Goal: Information Seeking & Learning: Understand process/instructions

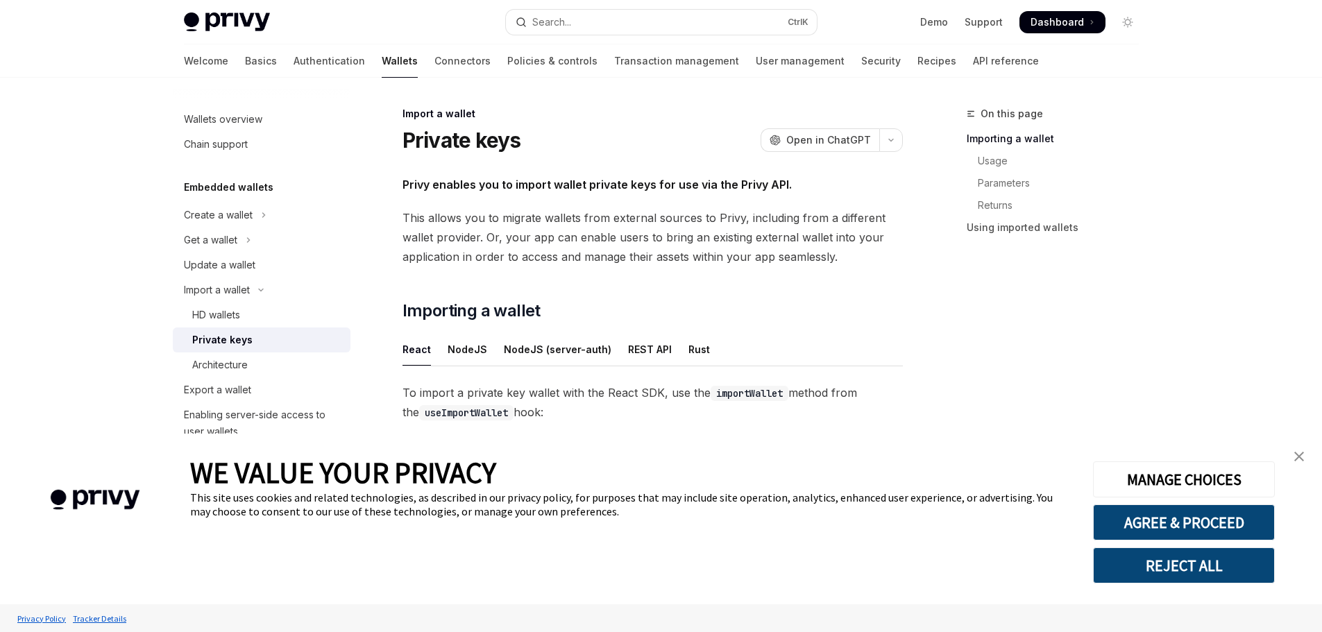
click at [795, 185] on span "Privy enables you to import wallet private keys for use via the Privy API." at bounding box center [653, 184] width 500 height 19
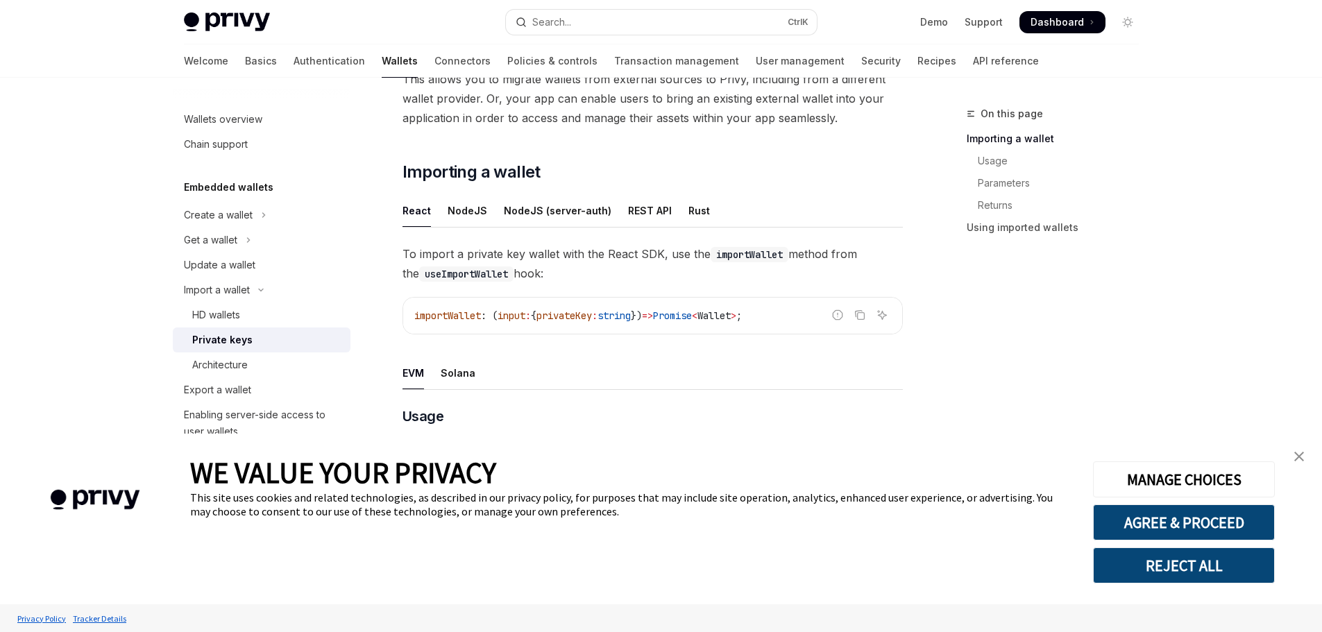
scroll to position [139, 0]
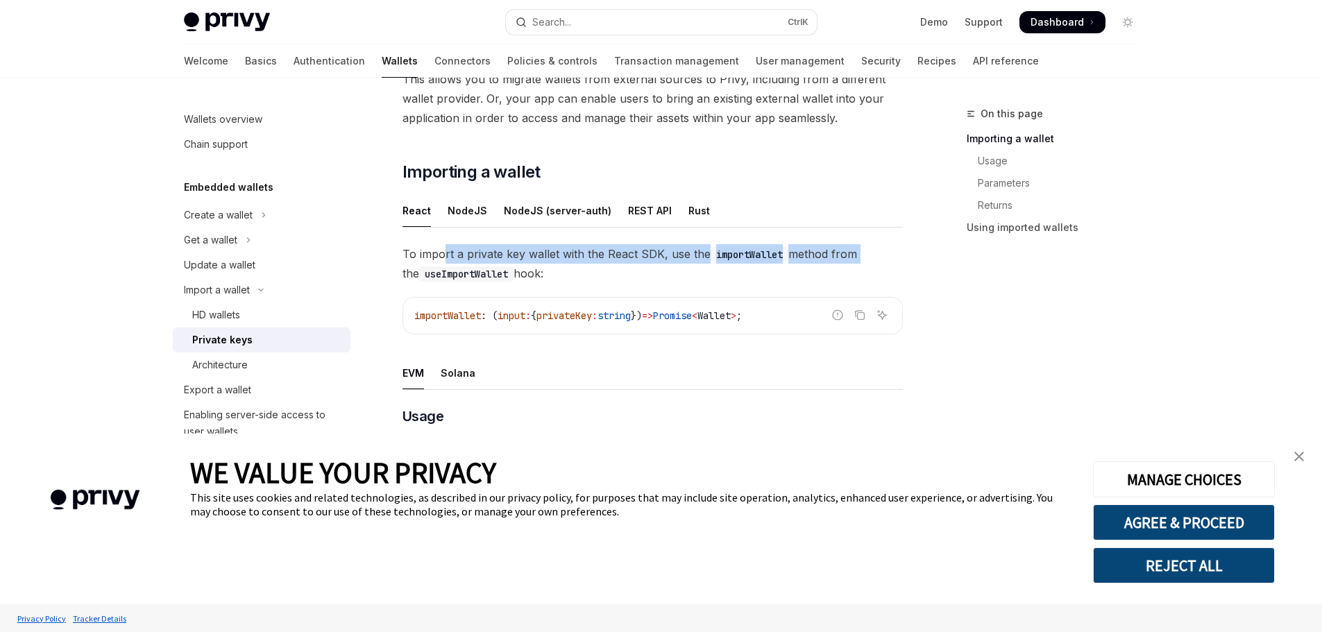
drag, startPoint x: 445, startPoint y: 257, endPoint x: 858, endPoint y: 252, distance: 413.0
click at [858, 252] on span "To import a private key wallet with the React SDK, use the importWallet method …" at bounding box center [653, 263] width 500 height 39
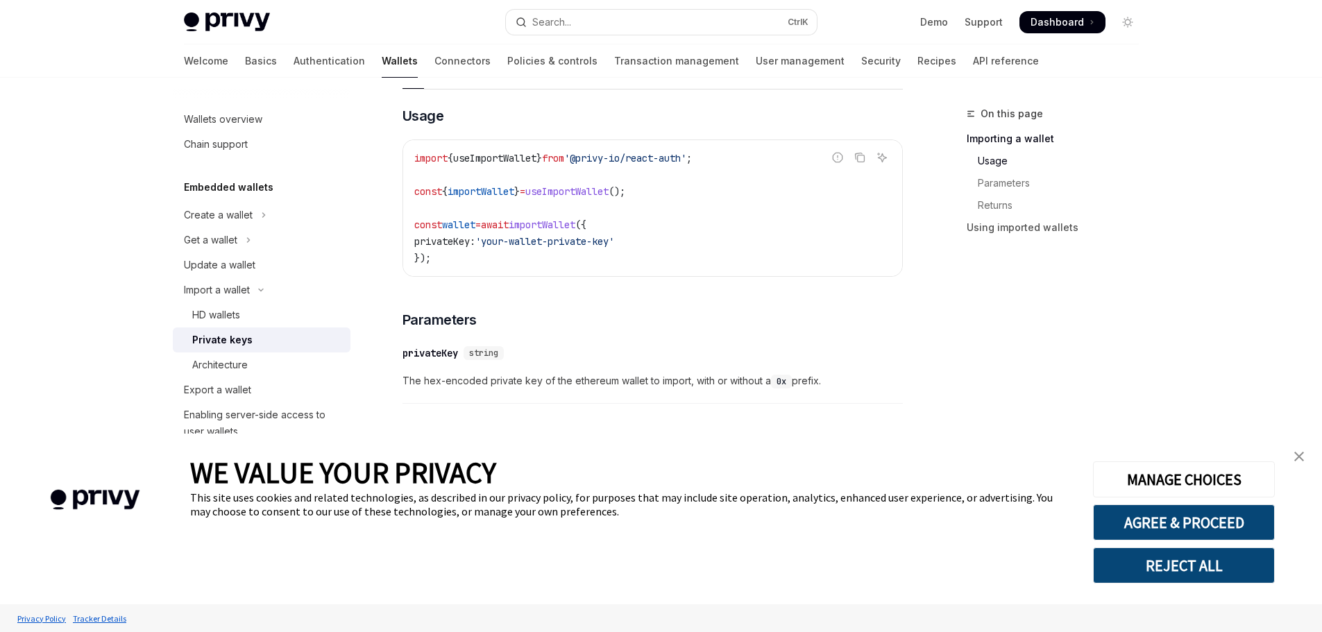
scroll to position [416, 0]
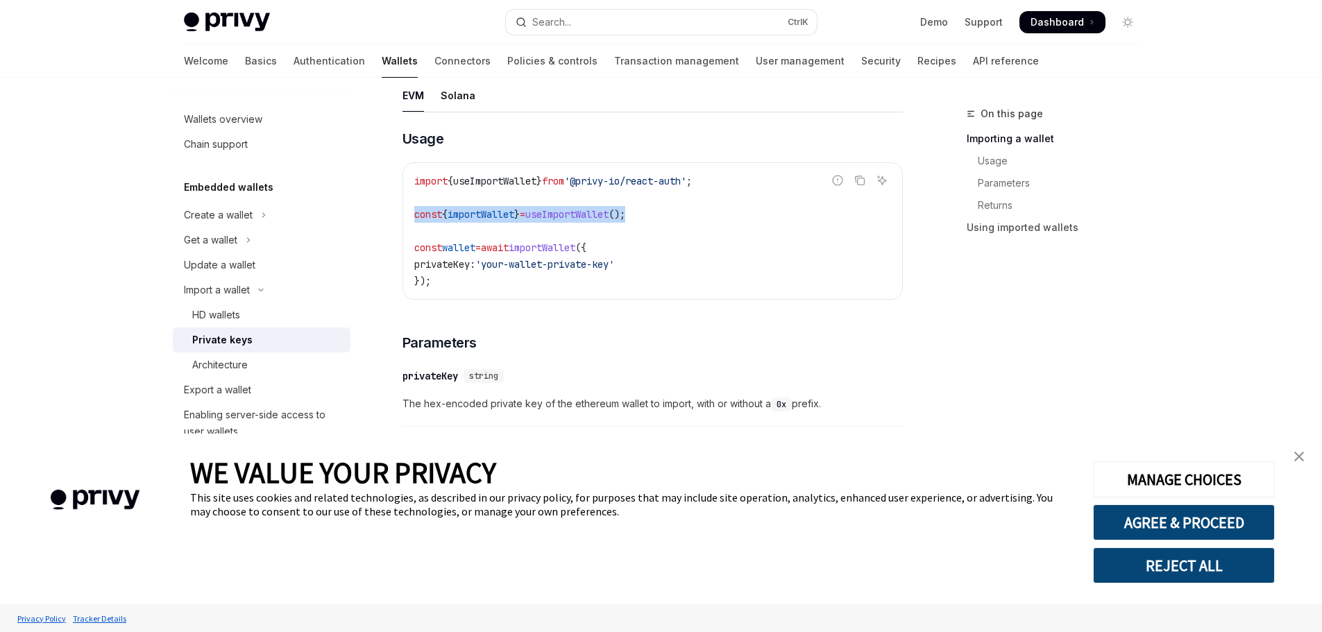
drag, startPoint x: 670, startPoint y: 216, endPoint x: 410, endPoint y: 214, distance: 260.3
click at [410, 214] on div "import { useImportWallet } from '@privy-io/react-auth' ; const { importWallet }…" at bounding box center [652, 231] width 499 height 136
copy span "const { importWallet } = useImportWallet ();"
click at [567, 370] on div "​ privateKey string" at bounding box center [646, 376] width 487 height 17
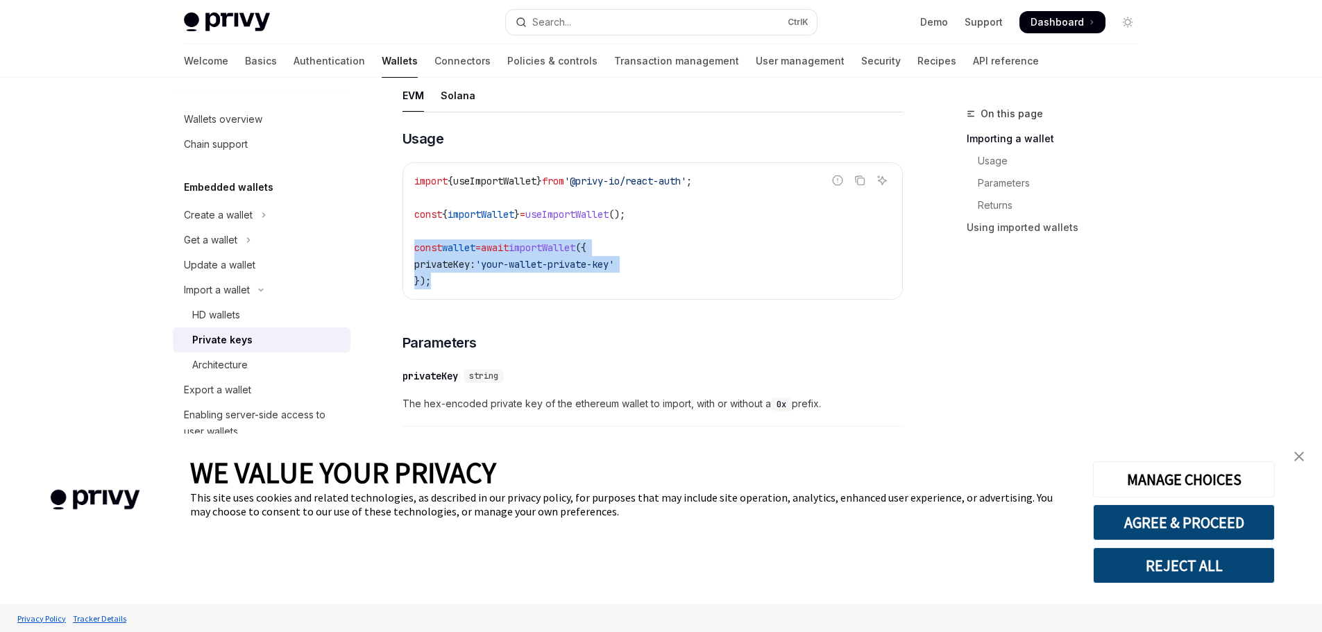
drag, startPoint x: 450, startPoint y: 285, endPoint x: 401, endPoint y: 244, distance: 65.1
click at [401, 244] on div "Import a wallet Private keys OpenAI Open in ChatGPT OpenAI Open in ChatGPT Priv…" at bounding box center [523, 299] width 766 height 1221
copy code "const wallet = await importWallet ({ privateKey: 'your-wallet-private-key' });"
click at [566, 251] on span "importWallet" at bounding box center [542, 248] width 67 height 12
click at [248, 401] on link "Export a wallet" at bounding box center [262, 390] width 178 height 25
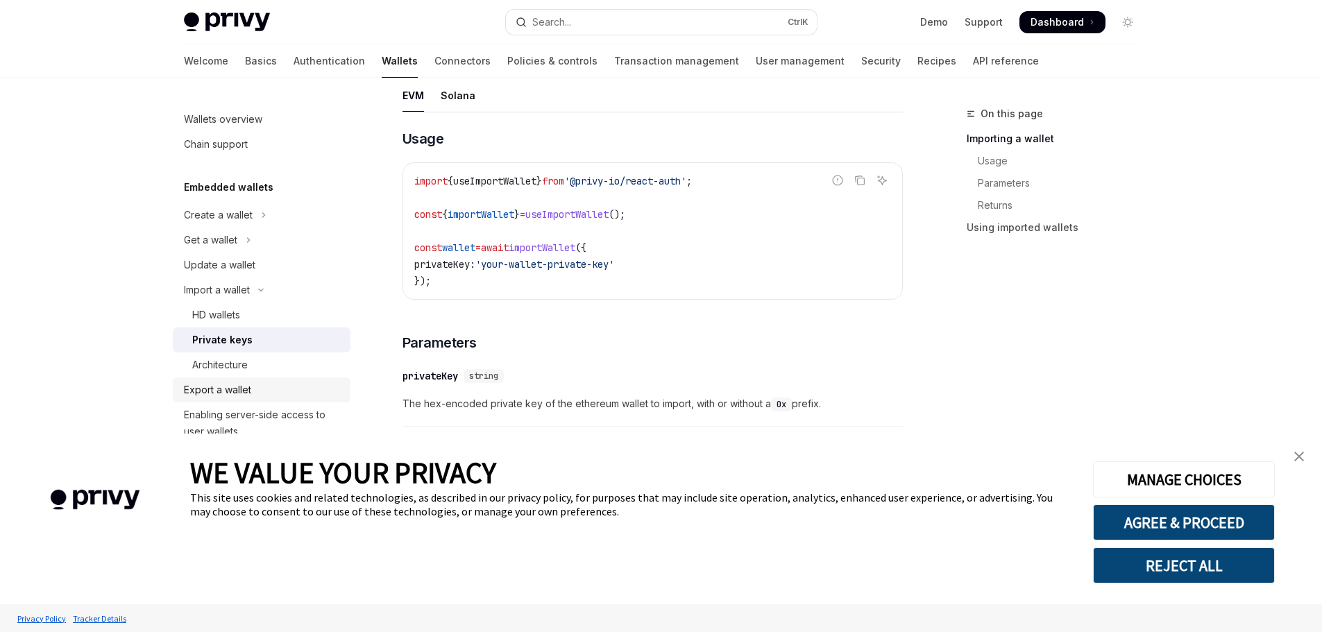
click at [246, 387] on div "Export a wallet" at bounding box center [217, 390] width 67 height 17
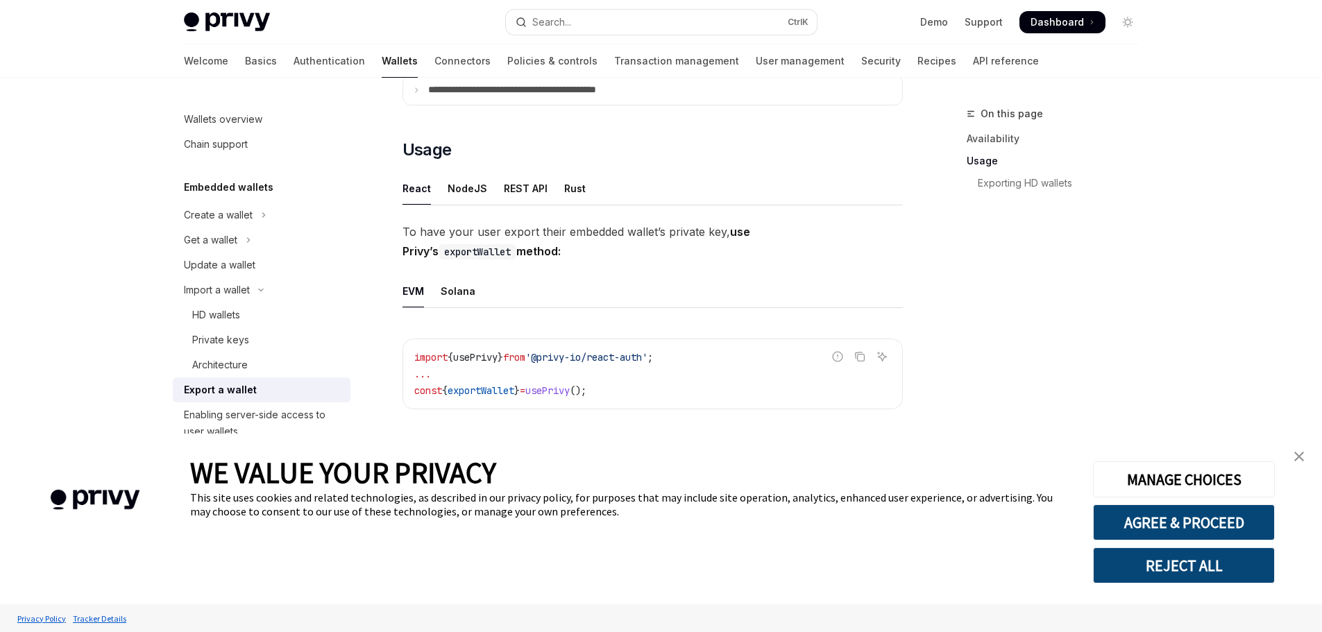
scroll to position [347, 0]
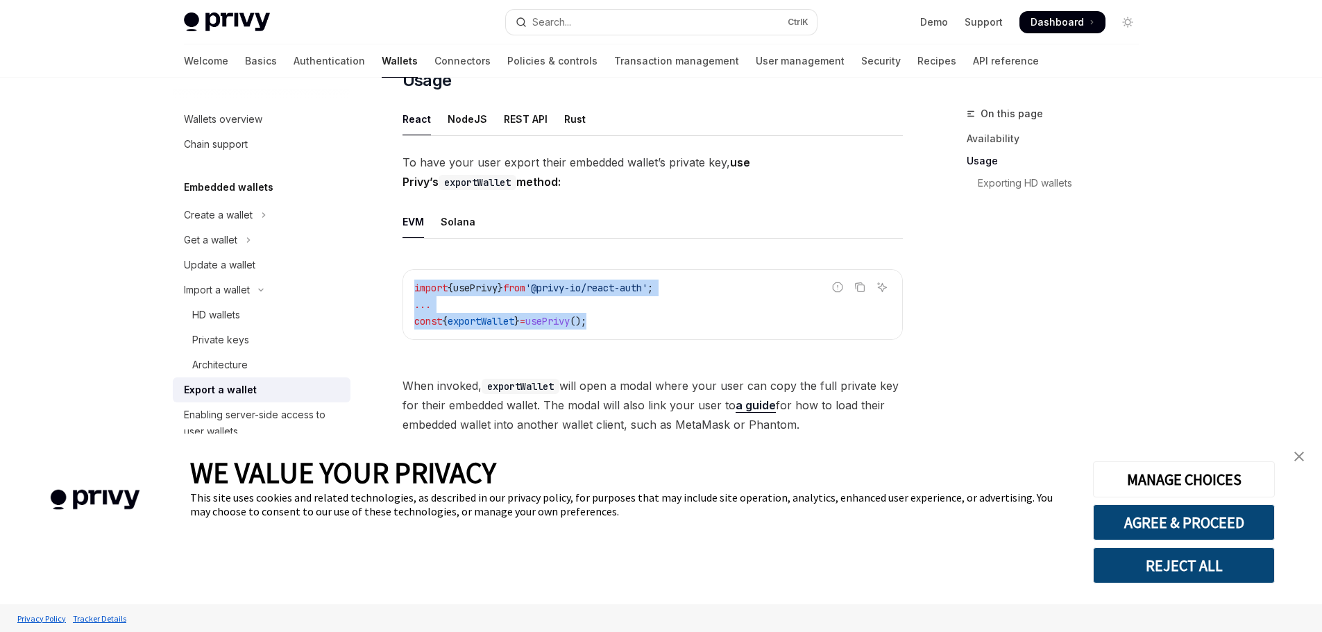
drag, startPoint x: 630, startPoint y: 322, endPoint x: 405, endPoint y: 276, distance: 229.0
click at [405, 276] on div "import { usePrivy } from '@privy-io/react-auth' ; ... const { exportWallet } = …" at bounding box center [652, 304] width 499 height 69
click at [613, 328] on code "import { usePrivy } from '@privy-io/react-auth' ; ... const { exportWallet } = …" at bounding box center [652, 305] width 477 height 50
drag, startPoint x: 627, startPoint y: 317, endPoint x: 399, endPoint y: 314, distance: 228.4
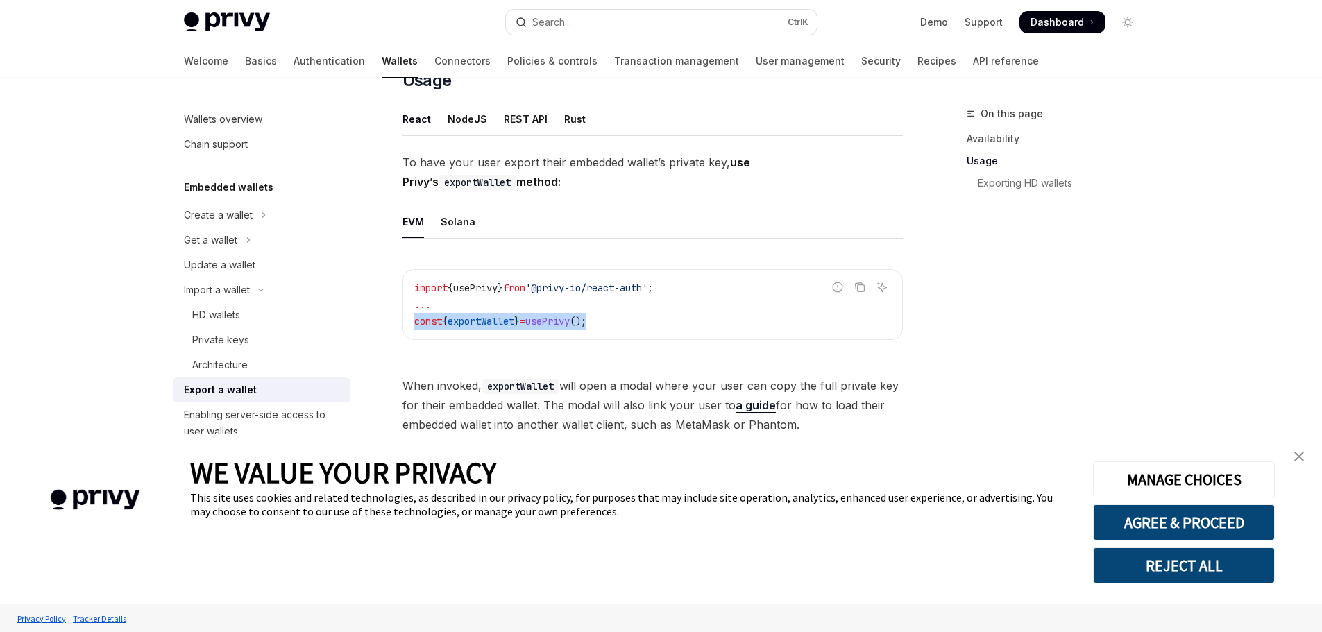
copy span "const { exportWallet } = usePrivy ();"
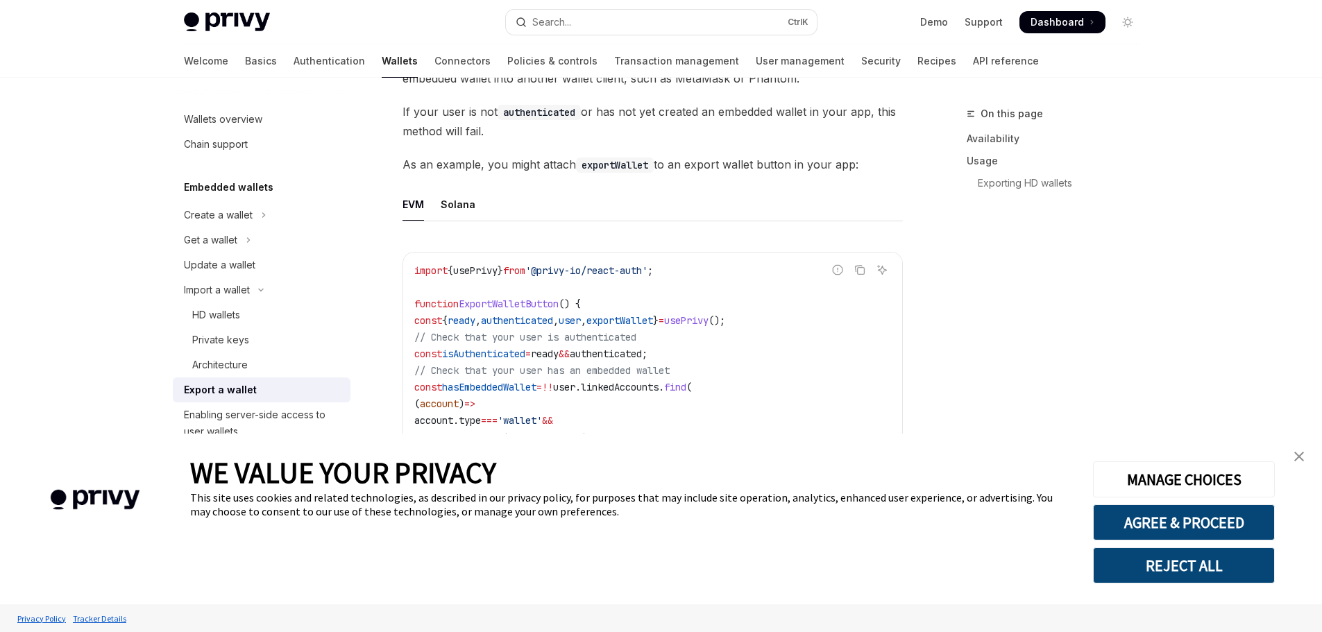
scroll to position [694, 0]
click at [516, 324] on span "authenticated" at bounding box center [517, 320] width 72 height 12
click at [653, 319] on span "exportWallet" at bounding box center [620, 320] width 67 height 12
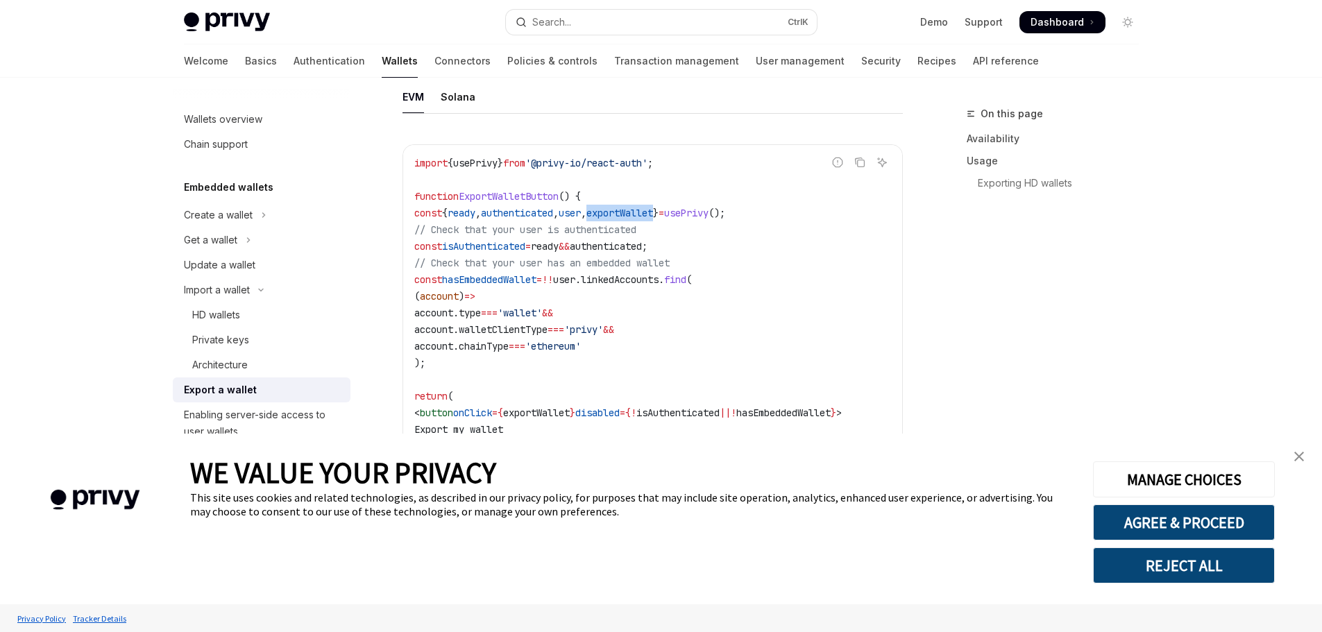
scroll to position [833, 0]
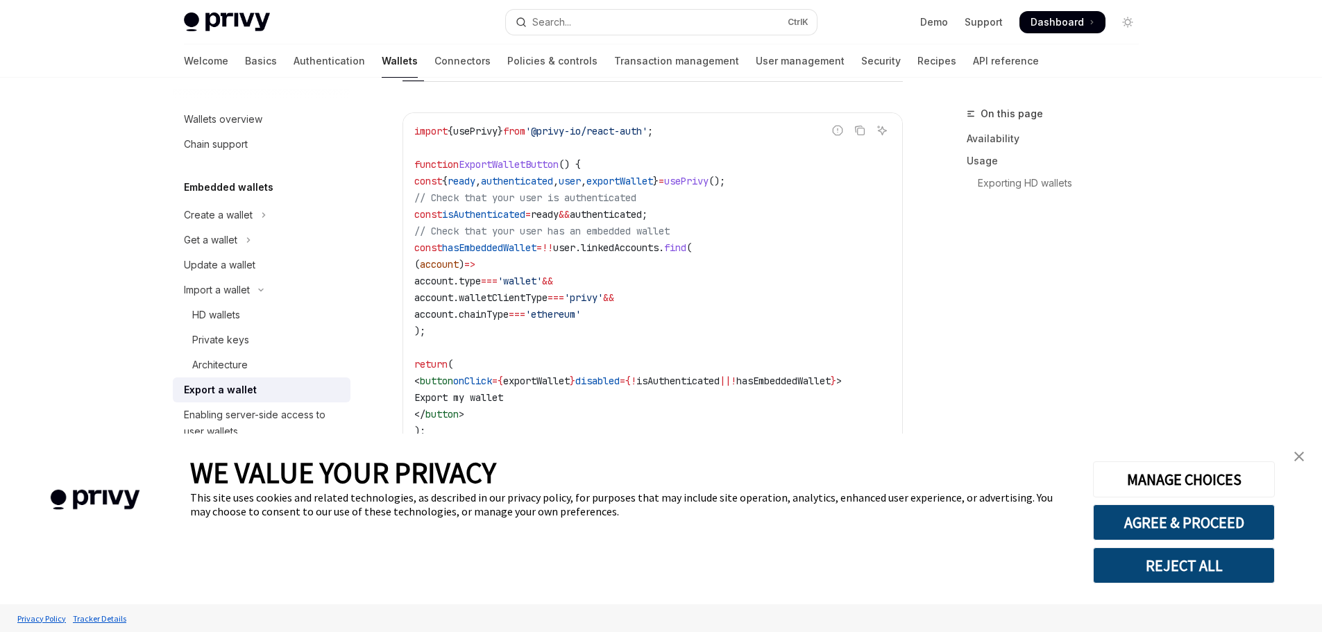
click at [514, 213] on span "isAuthenticated" at bounding box center [483, 214] width 83 height 12
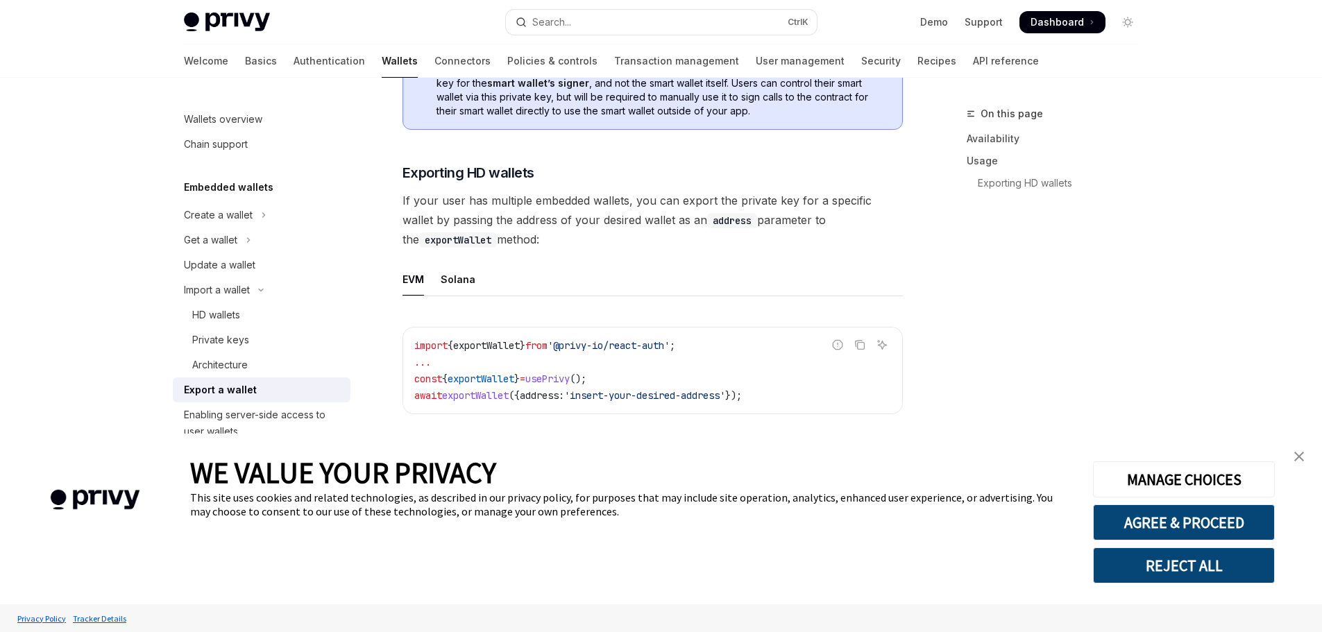
scroll to position [1319, 0]
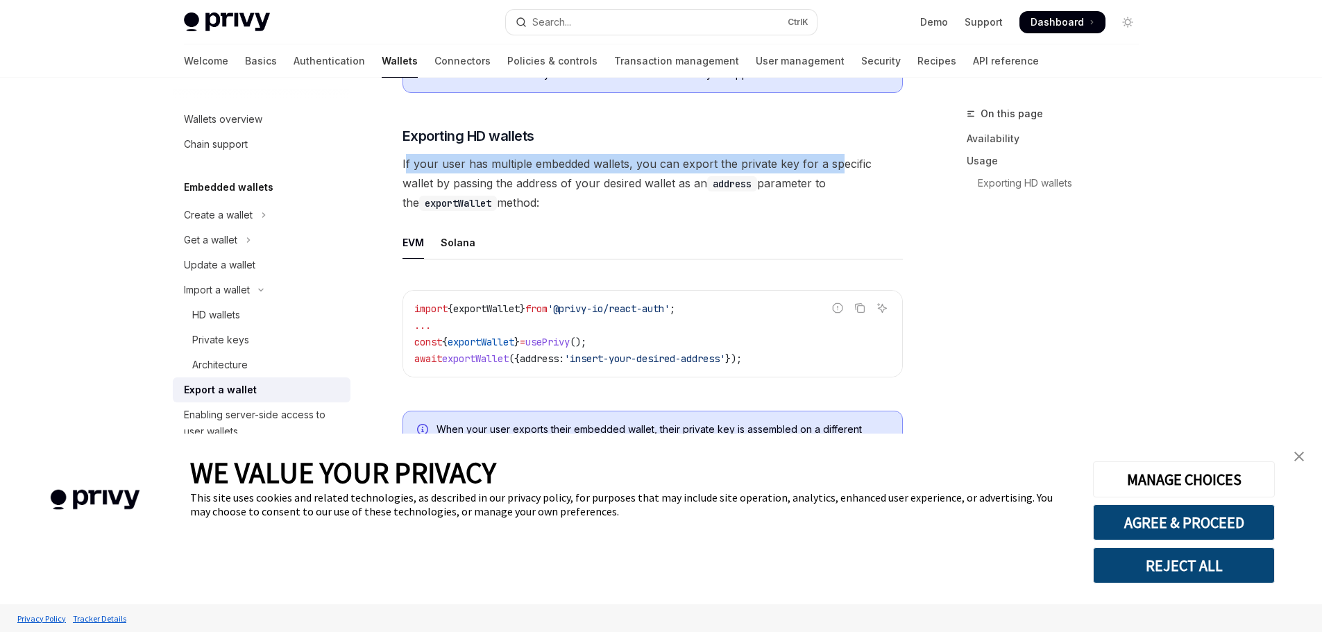
drag, startPoint x: 406, startPoint y: 176, endPoint x: 833, endPoint y: 177, distance: 426.9
click at [833, 177] on span "If your user has multiple embedded wallets, you can export the private key for …" at bounding box center [653, 183] width 500 height 58
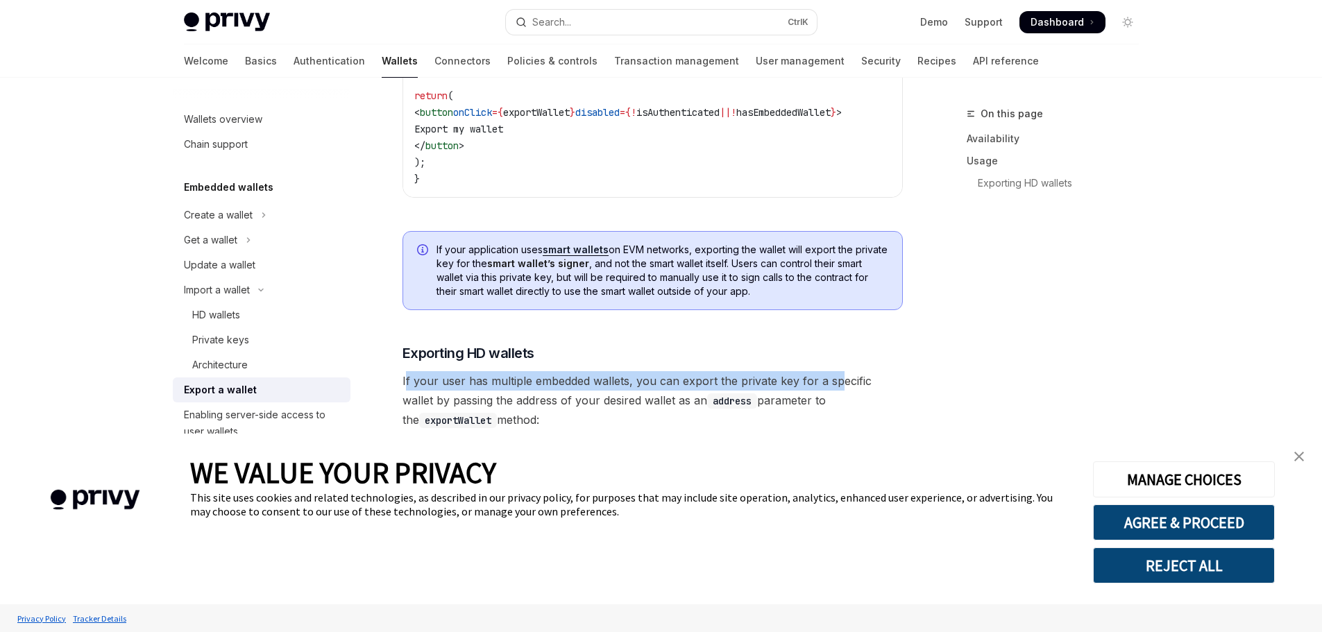
scroll to position [1056, 0]
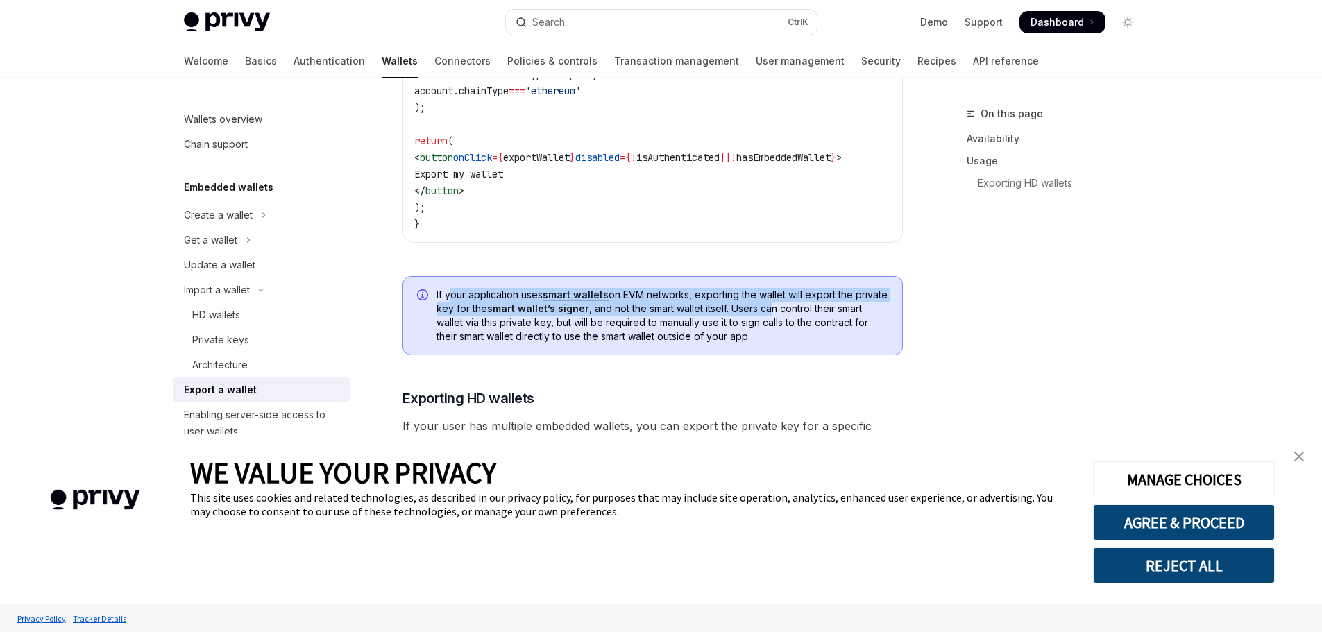
drag, startPoint x: 450, startPoint y: 305, endPoint x: 809, endPoint y: 312, distance: 358.2
click at [809, 312] on span "If your application uses smart wallets on EVM networks, exporting the wallet wi…" at bounding box center [663, 316] width 452 height 56
click at [711, 339] on span "If your application uses smart wallets on EVM networks, exporting the wallet wi…" at bounding box center [663, 316] width 452 height 56
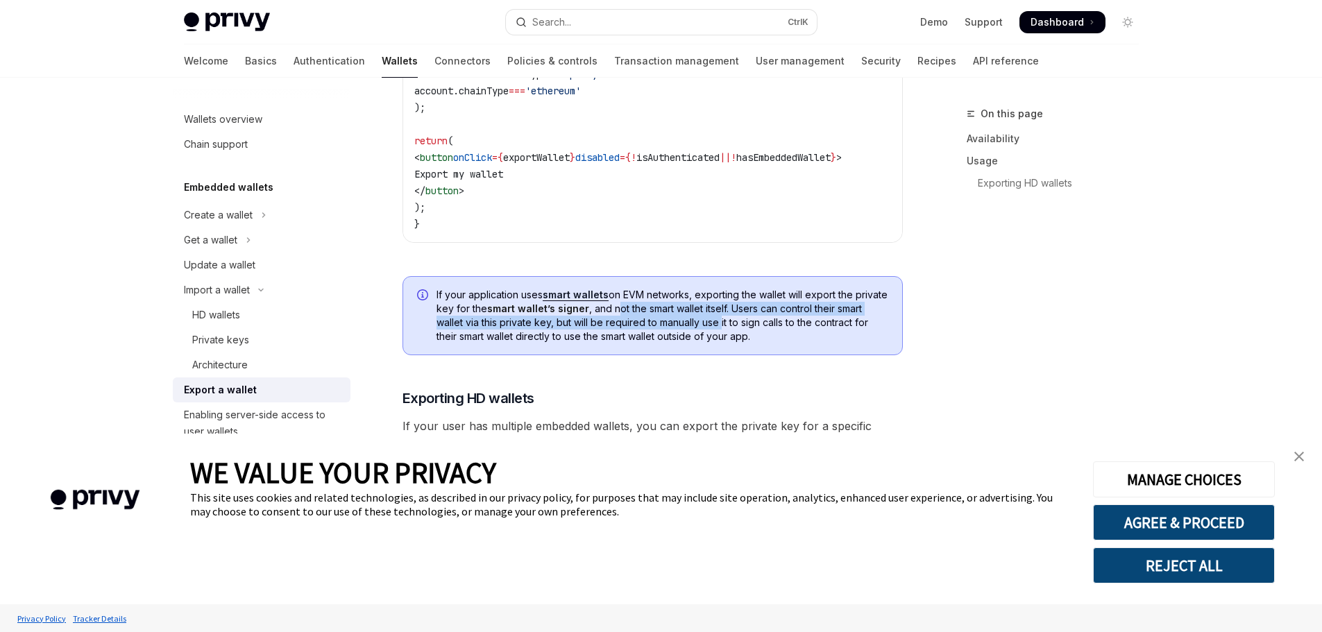
drag, startPoint x: 648, startPoint y: 316, endPoint x: 750, endPoint y: 331, distance: 103.2
click at [750, 331] on span "If your application uses smart wallets on EVM networks, exporting the wallet wi…" at bounding box center [663, 316] width 452 height 56
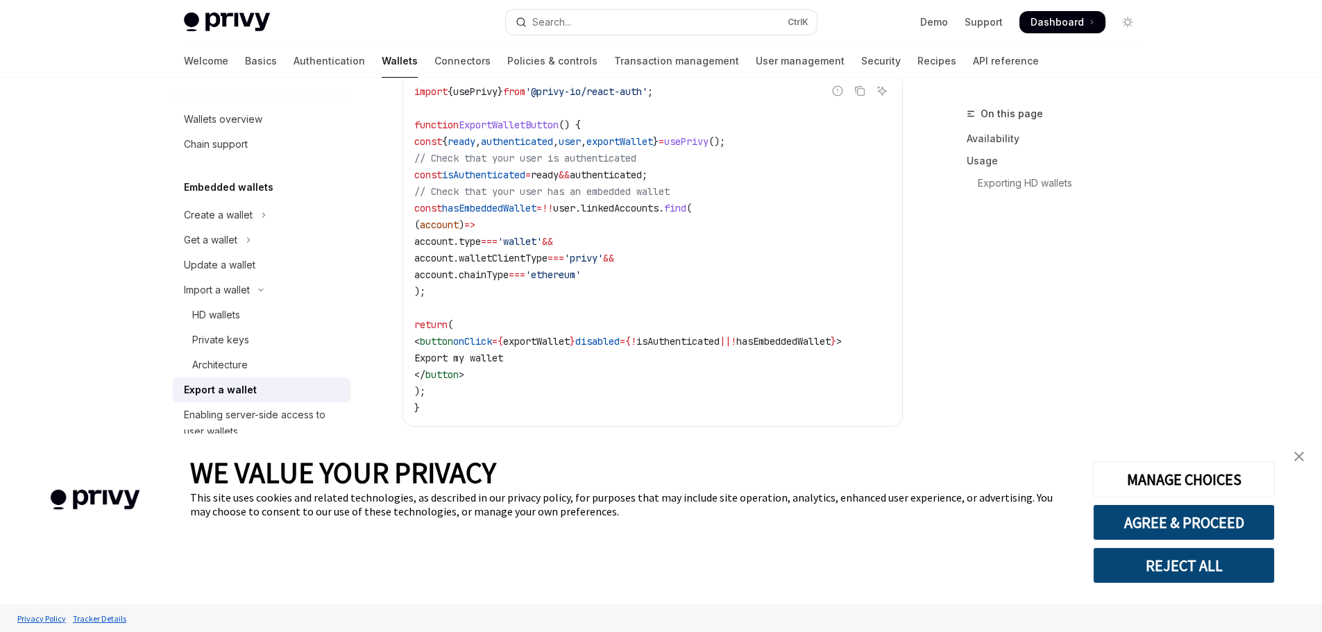
scroll to position [848, 0]
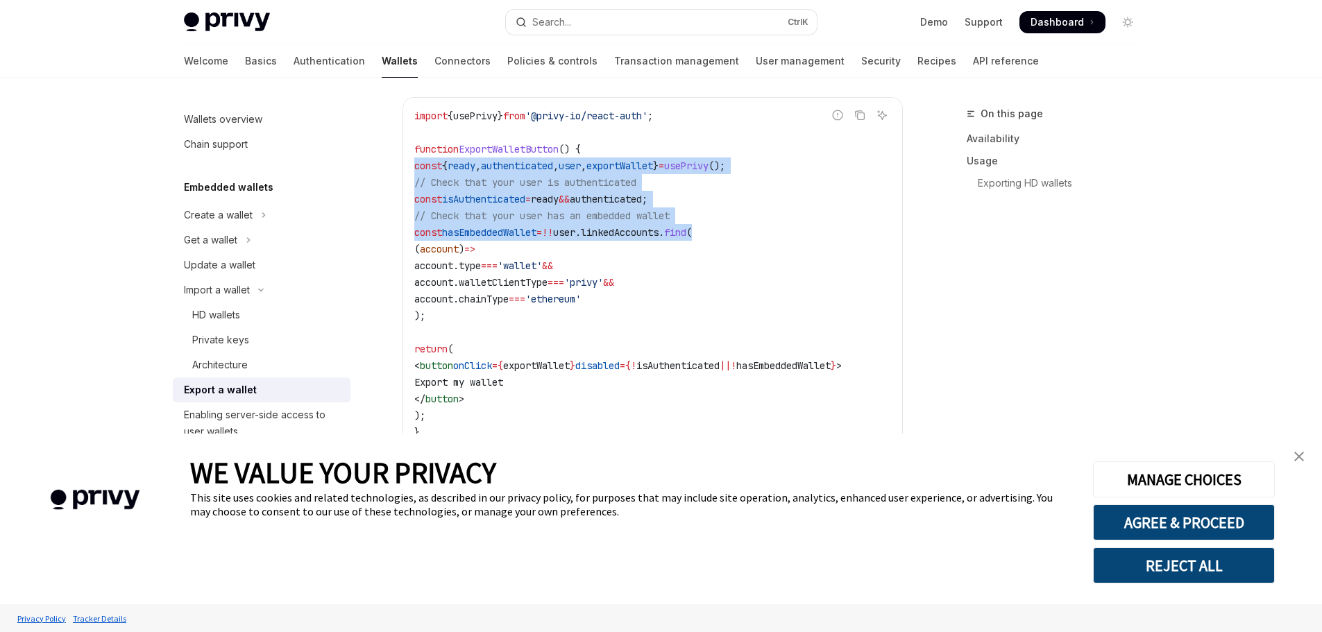
drag, startPoint x: 409, startPoint y: 168, endPoint x: 752, endPoint y: 233, distance: 349.6
click at [752, 233] on div "import { usePrivy } from '@privy-io/react-auth' ; function ExportWalletButton (…" at bounding box center [652, 274] width 499 height 353
click at [634, 233] on span "linkedAccounts" at bounding box center [620, 232] width 78 height 12
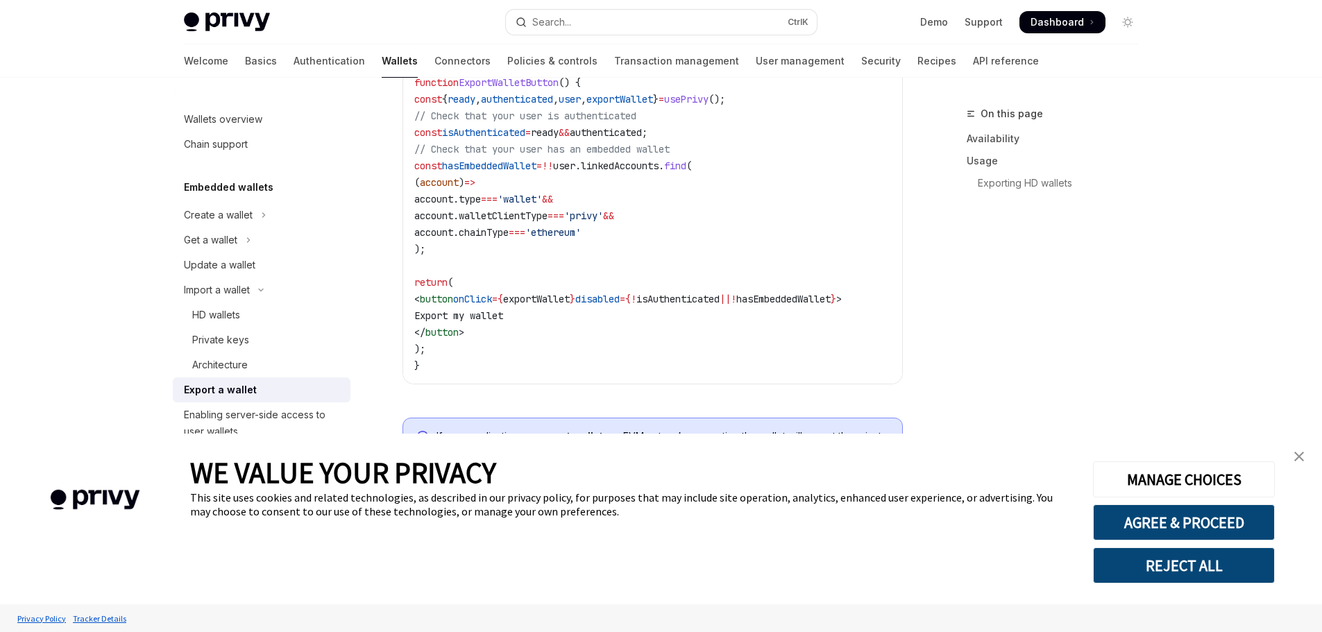
scroll to position [918, 0]
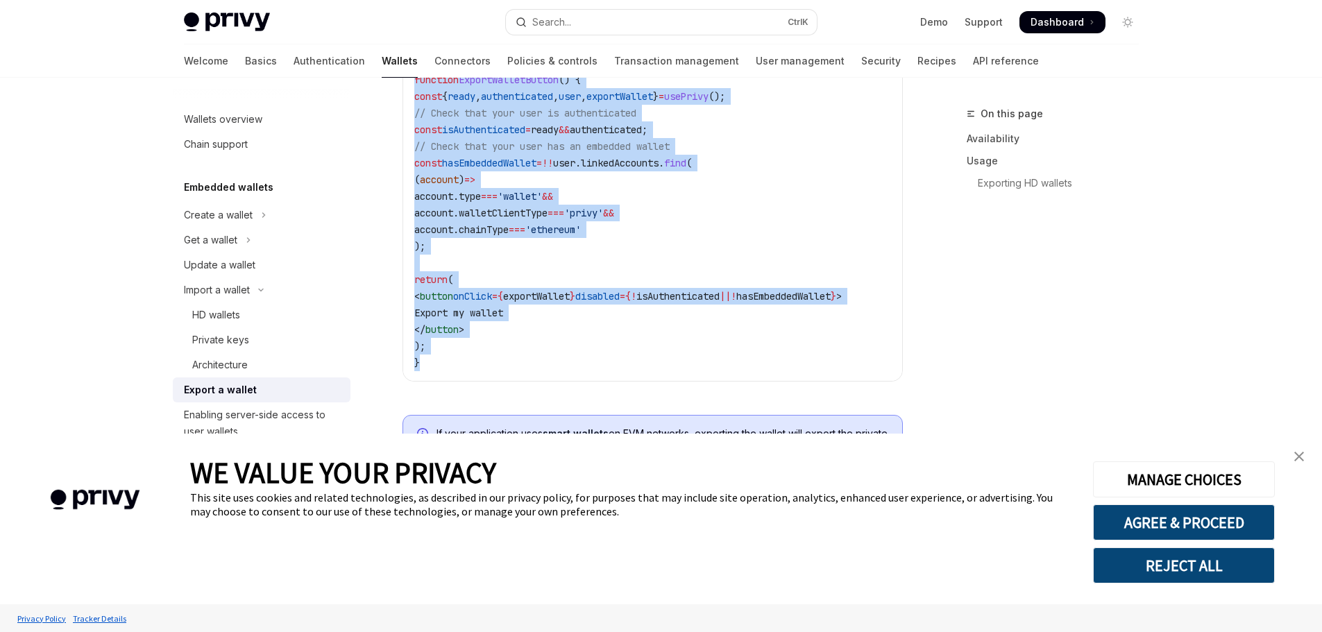
drag, startPoint x: 412, startPoint y: 114, endPoint x: 507, endPoint y: 369, distance: 272.6
click at [507, 369] on div "import { usePrivy } from '@privy-io/react-auth' ; function ExportWalletButton (…" at bounding box center [652, 204] width 499 height 353
copy code "import { usePrivy } from '@privy-io/react-auth' ; function ExportWalletButton (…"
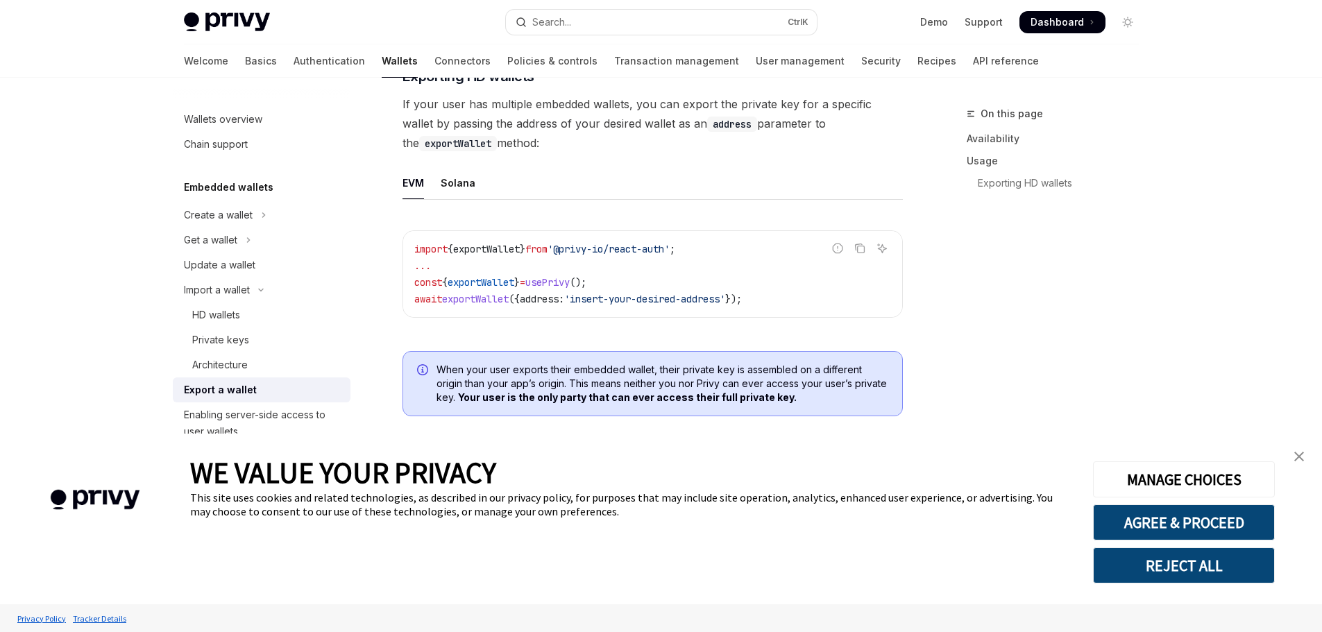
scroll to position [1403, 0]
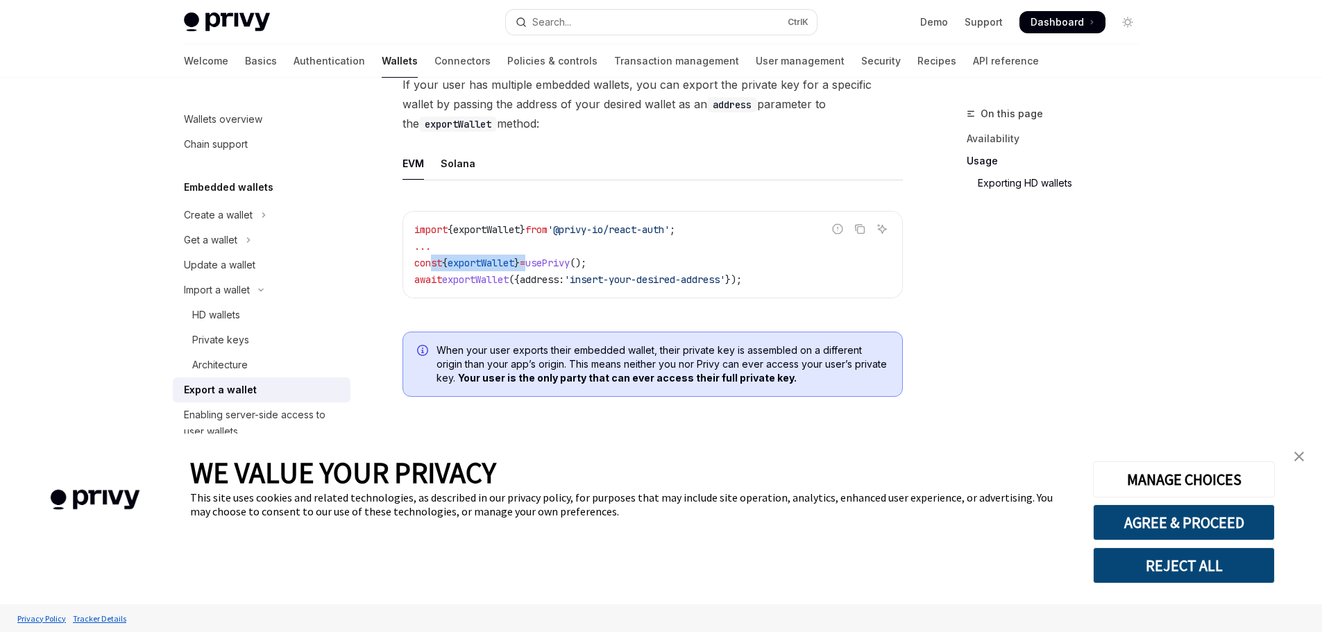
drag, startPoint x: 429, startPoint y: 267, endPoint x: 542, endPoint y: 266, distance: 113.1
click at [542, 266] on span "const { exportWallet } = usePrivy ();" at bounding box center [500, 263] width 172 height 12
drag, startPoint x: 507, startPoint y: 348, endPoint x: 557, endPoint y: 354, distance: 49.7
click at [557, 354] on span "When your user exports their embedded wallet, their private key is assembled on…" at bounding box center [663, 365] width 452 height 42
click at [1296, 450] on link "close banner" at bounding box center [1299, 457] width 28 height 28
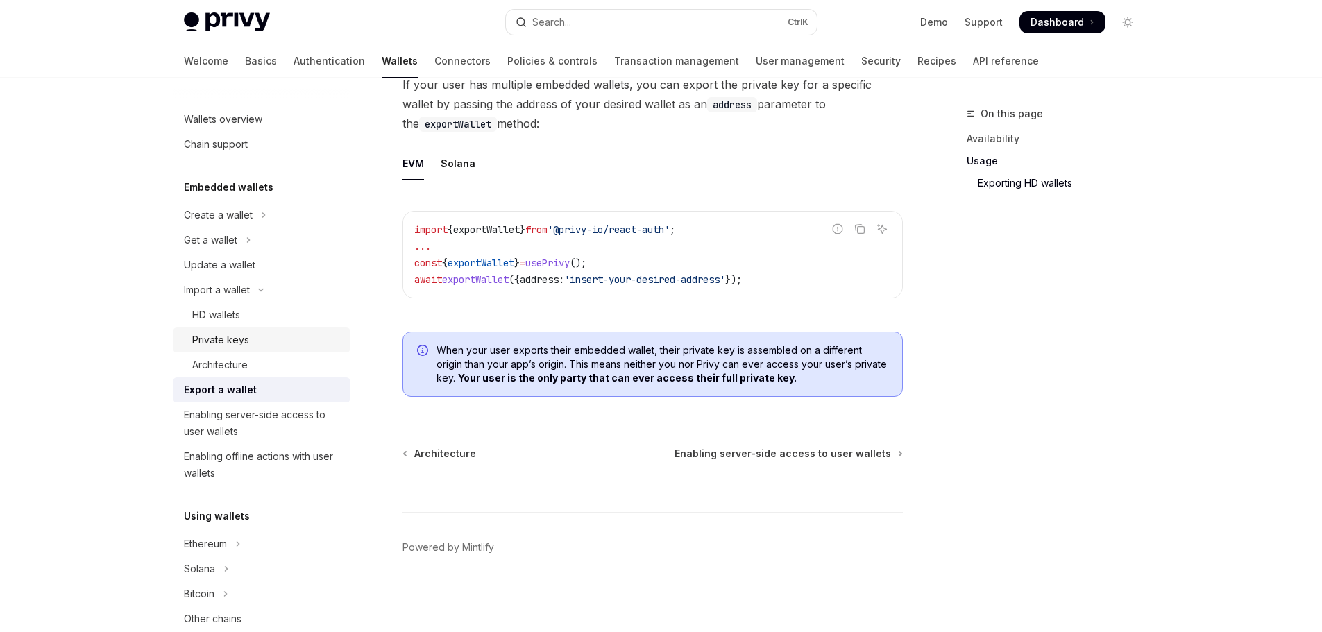
click at [249, 344] on div "Private keys" at bounding box center [267, 340] width 150 height 17
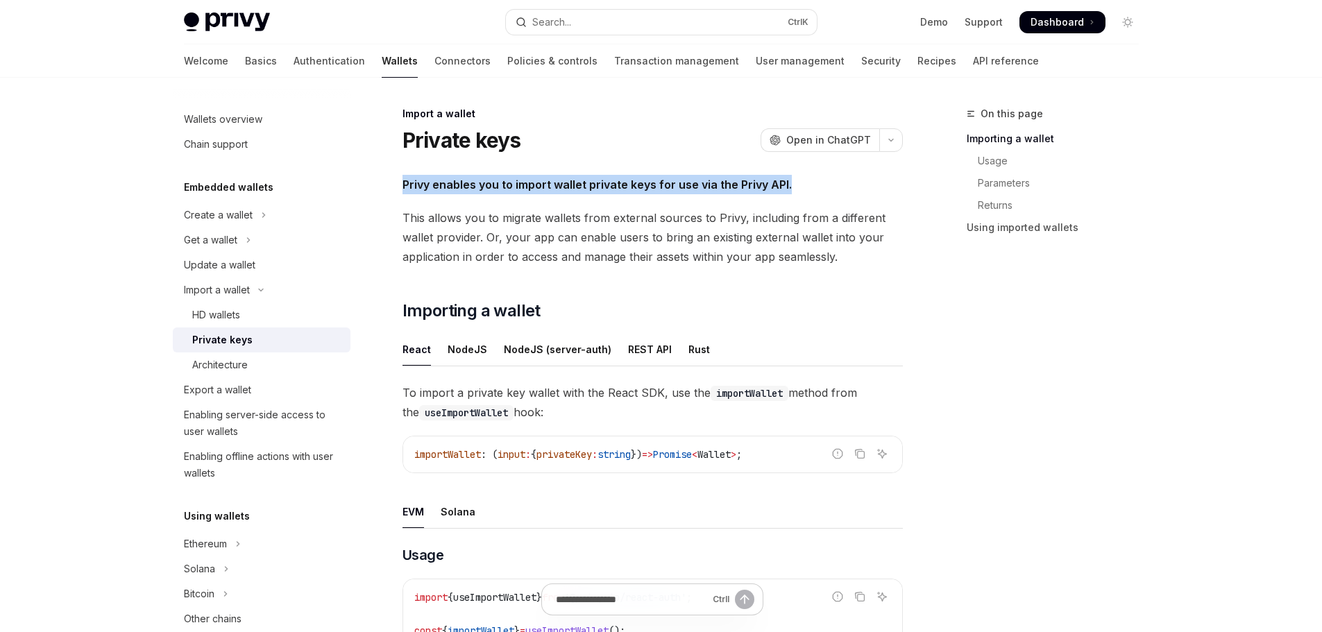
drag, startPoint x: 400, startPoint y: 189, endPoint x: 789, endPoint y: 182, distance: 388.8
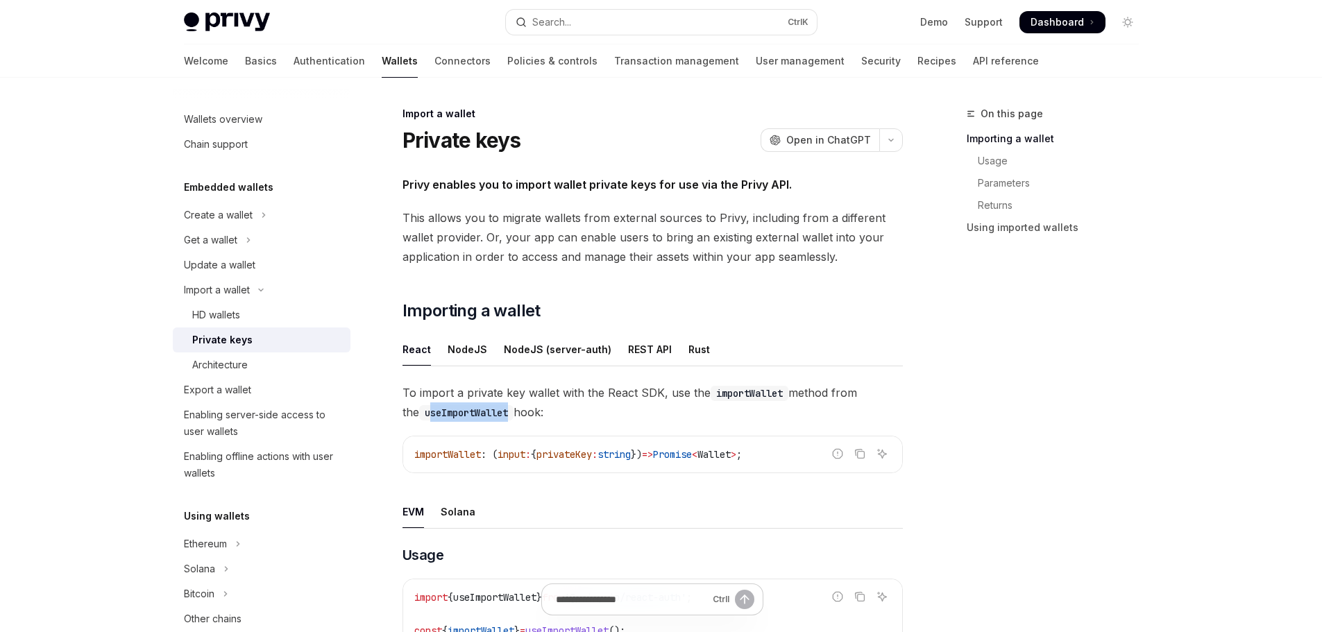
drag, startPoint x: 411, startPoint y: 416, endPoint x: 498, endPoint y: 417, distance: 87.5
click at [498, 417] on code "useImportWallet" at bounding box center [466, 412] width 94 height 15
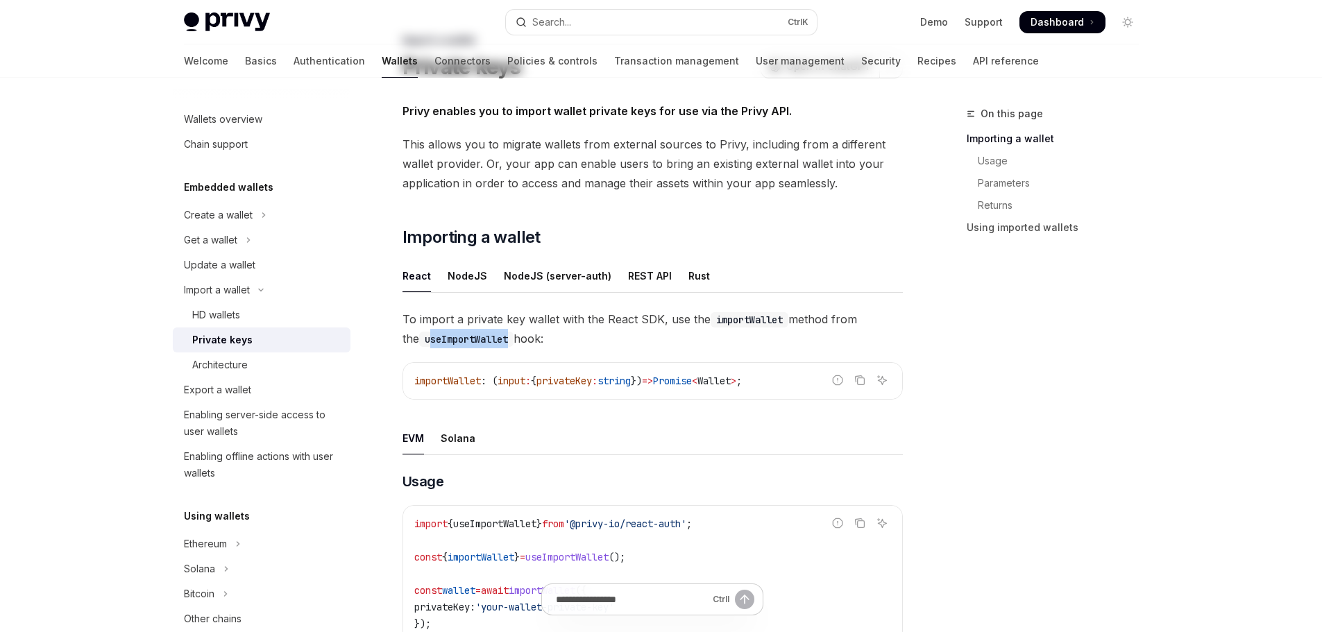
scroll to position [139, 0]
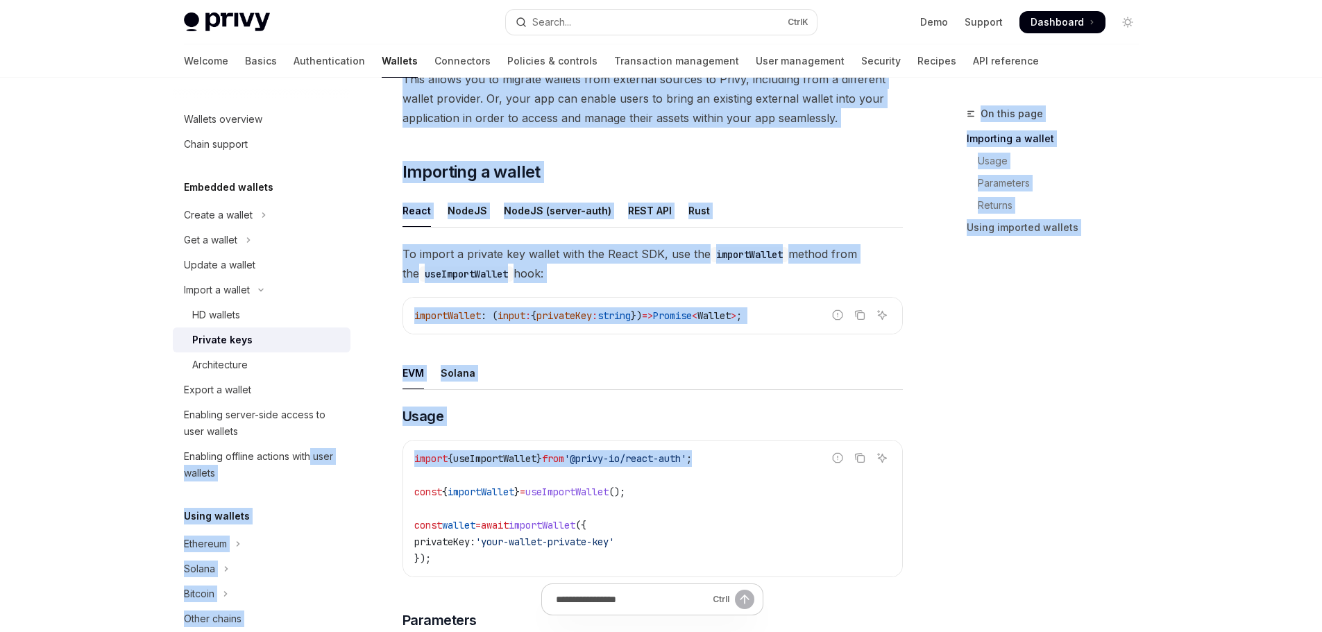
drag, startPoint x: 740, startPoint y: 460, endPoint x: 353, endPoint y: 448, distance: 387.5
click at [339, 445] on div "Wallets overview Chain support Embedded wallets Create a wallet Get a wallet Up…" at bounding box center [662, 563] width 1022 height 1249
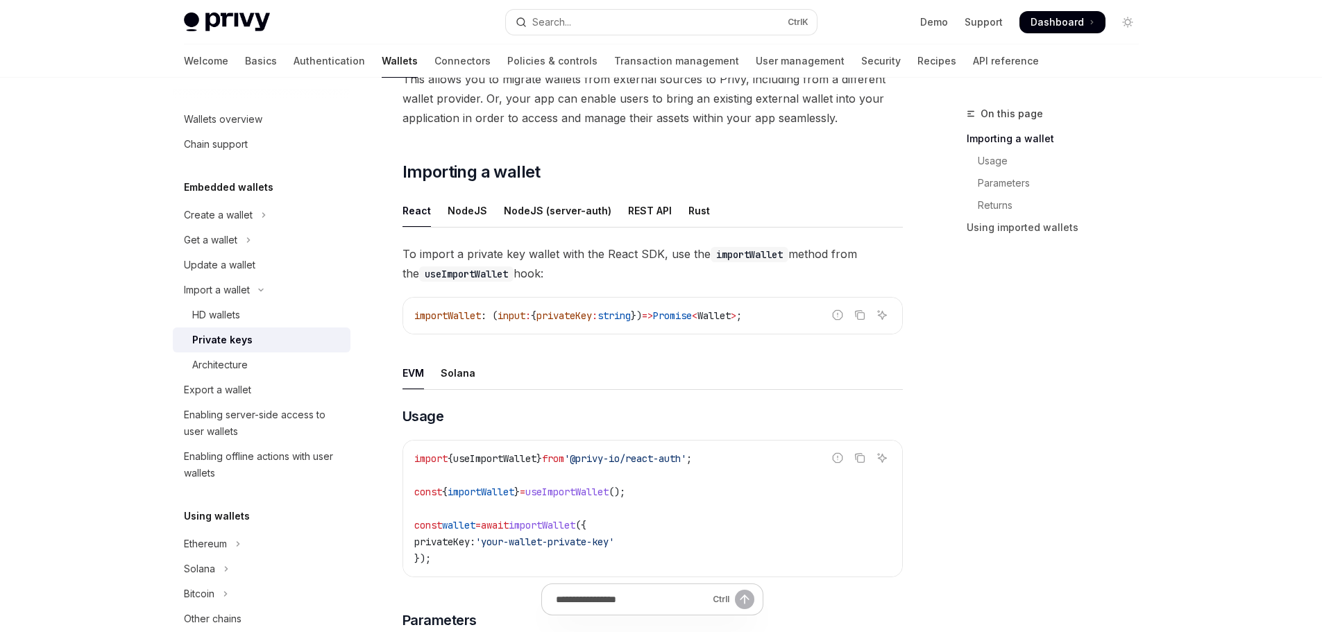
click at [565, 484] on code "import { useImportWallet } from '@privy-io/react-auth' ; const { importWallet }…" at bounding box center [652, 508] width 477 height 117
drag, startPoint x: 732, startPoint y: 460, endPoint x: 591, endPoint y: 466, distance: 141.1
click at [591, 466] on code "import { useImportWallet } from '@privy-io/react-auth' ; const { importWallet }…" at bounding box center [652, 508] width 477 height 117
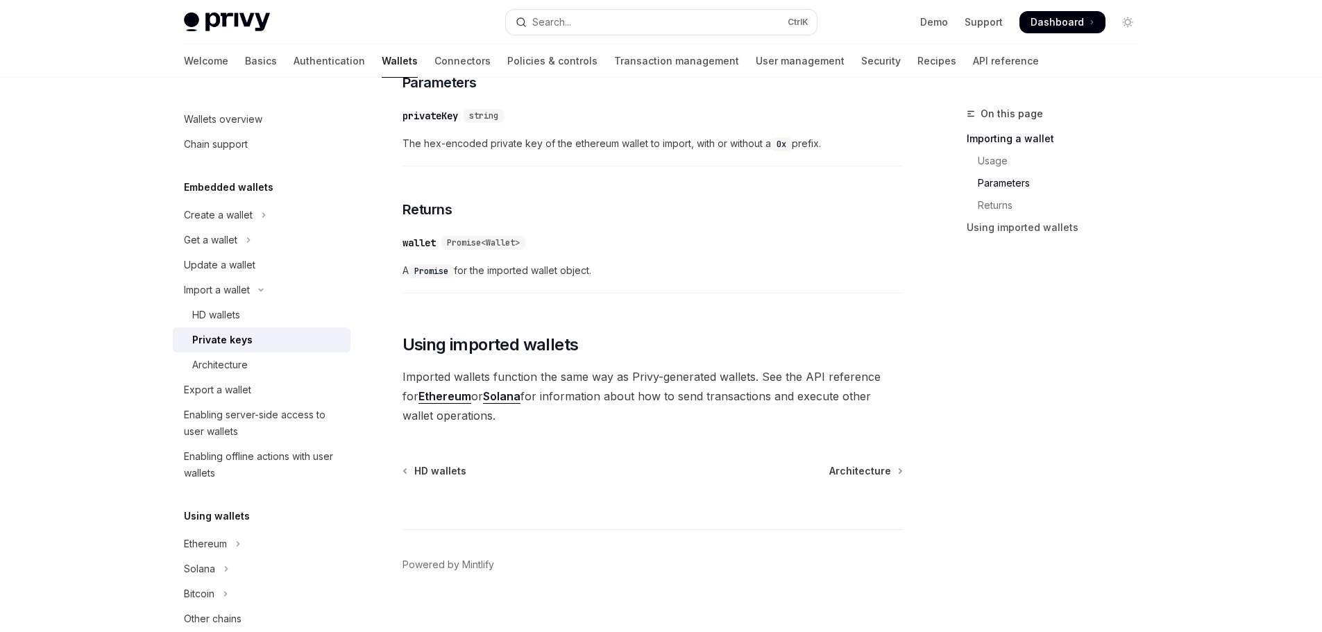
scroll to position [694, 0]
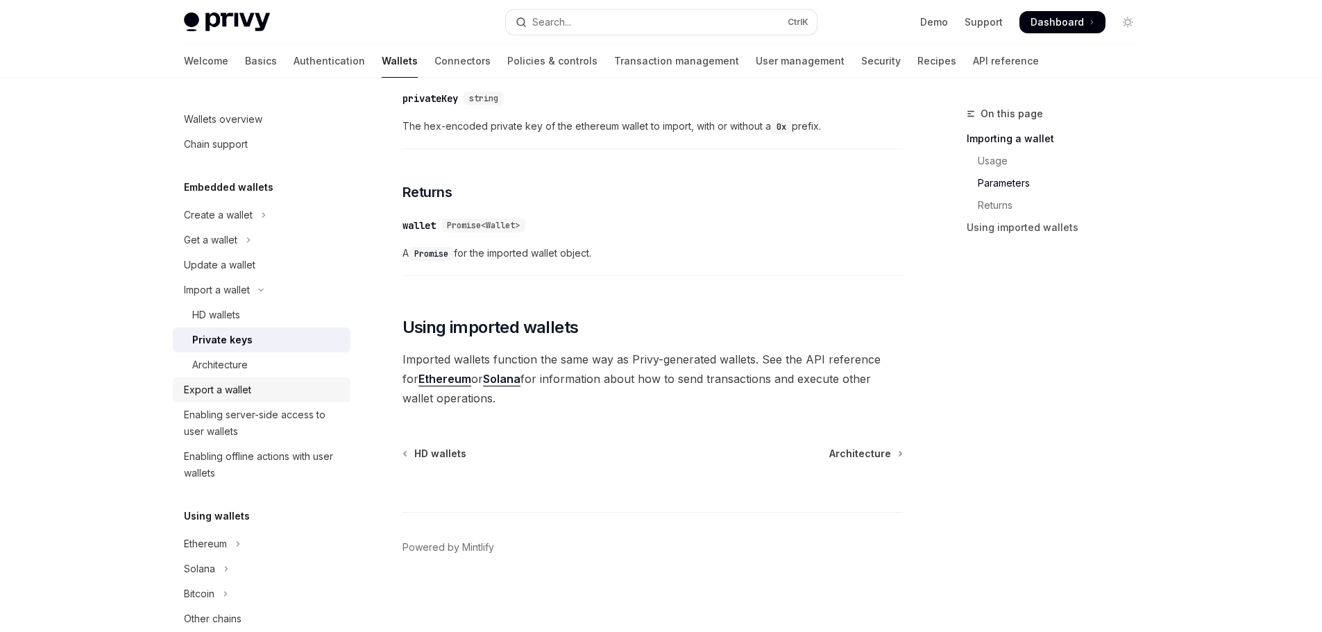
click at [258, 392] on div "Export a wallet" at bounding box center [263, 390] width 158 height 17
type textarea "*"
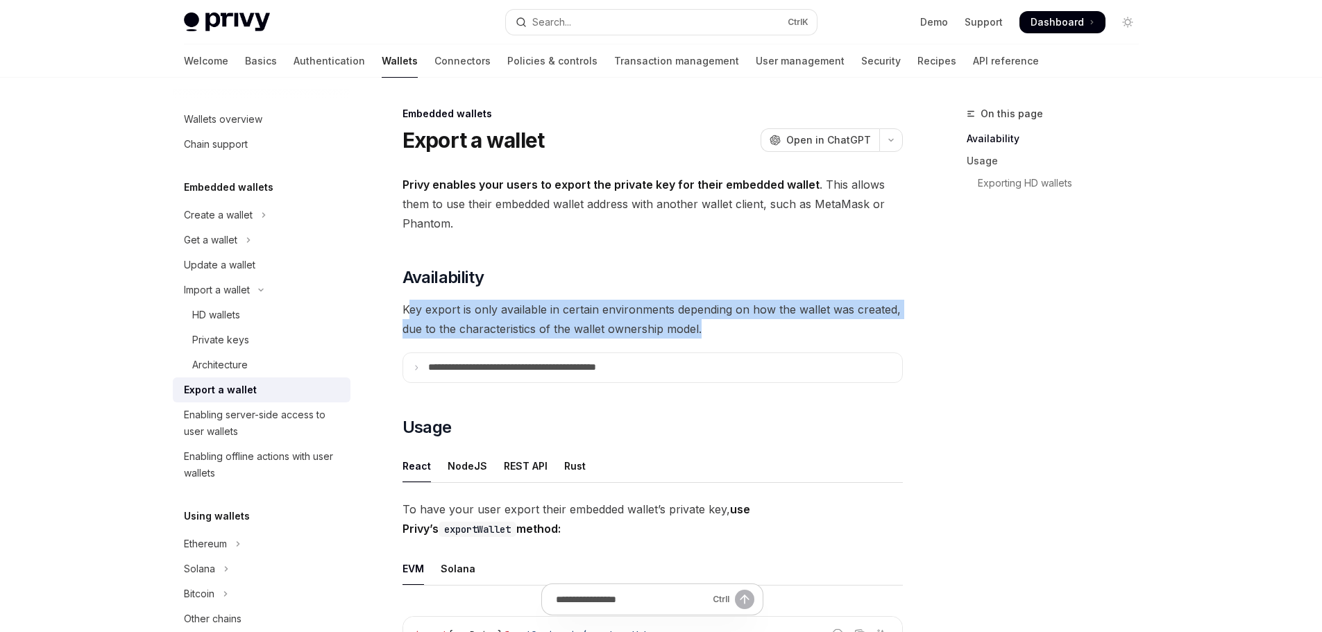
drag, startPoint x: 407, startPoint y: 312, endPoint x: 857, endPoint y: 321, distance: 449.9
click at [857, 321] on span "Key export is only available in certain environments depending on how the walle…" at bounding box center [653, 319] width 500 height 39
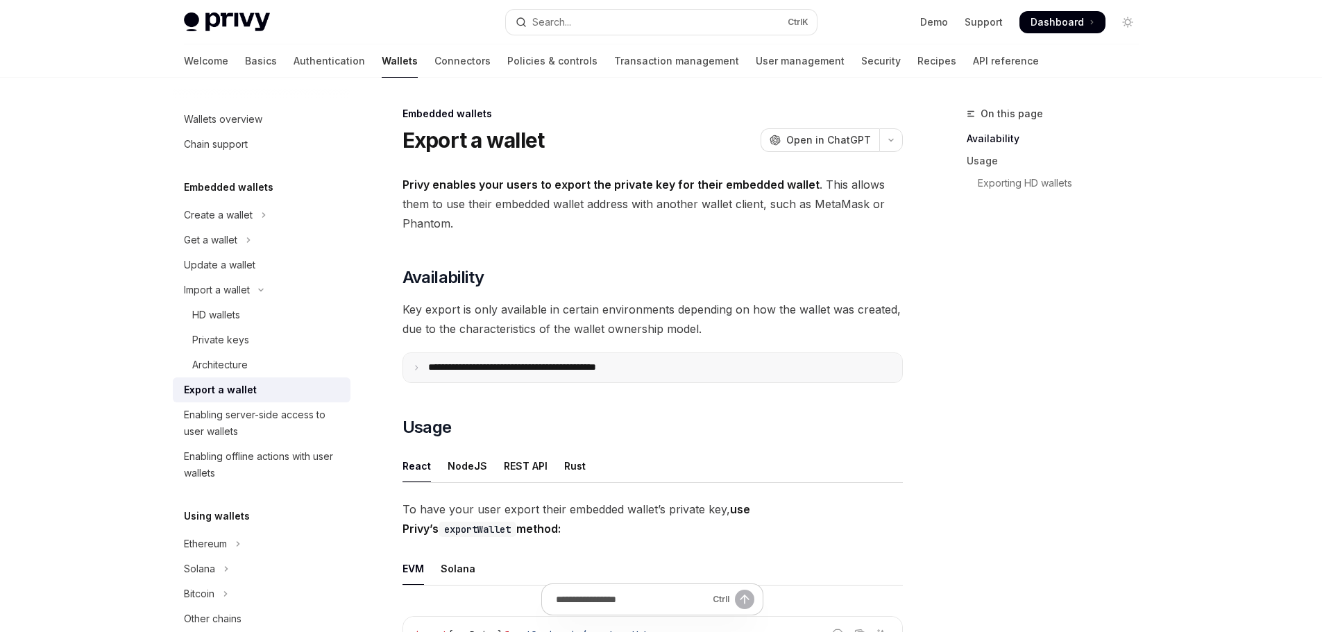
click at [419, 368] on icon at bounding box center [416, 367] width 7 height 7
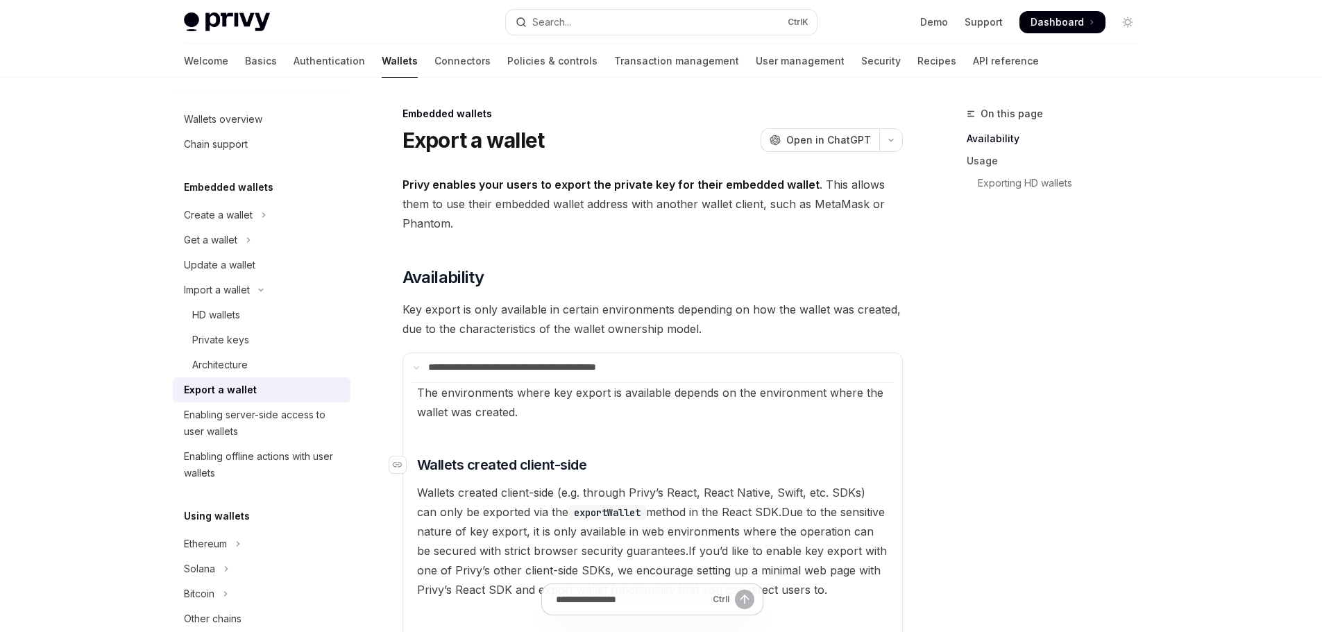
scroll to position [69, 0]
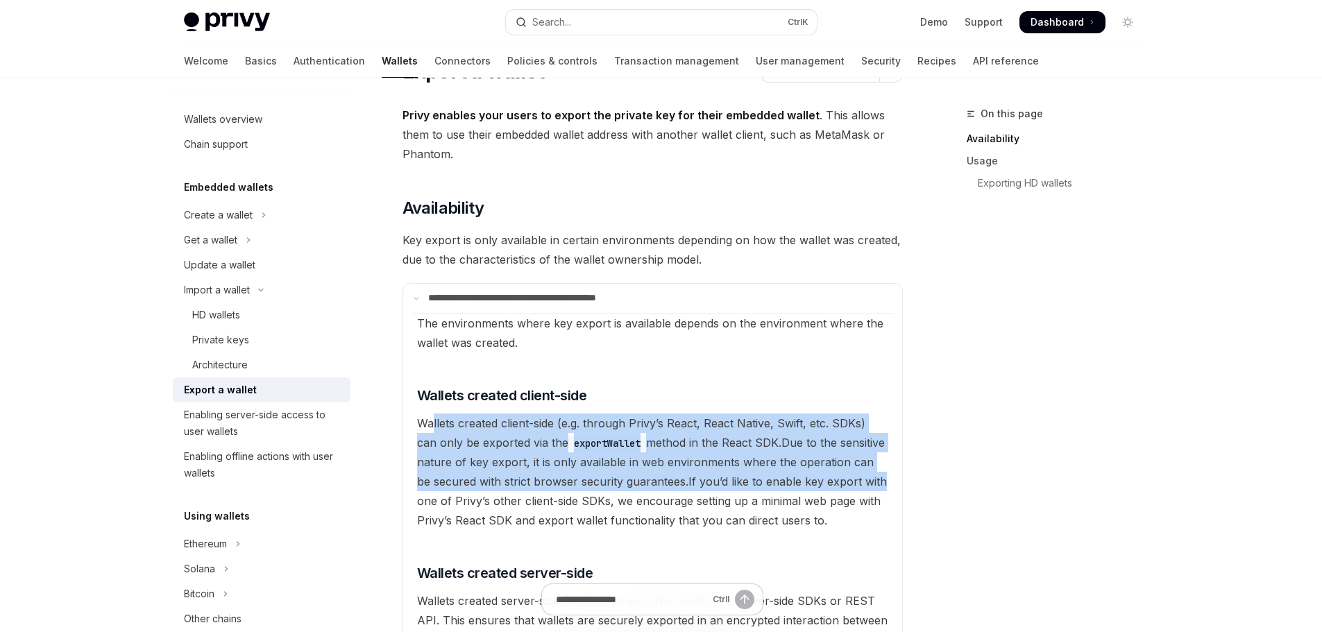
drag, startPoint x: 431, startPoint y: 424, endPoint x: 876, endPoint y: 483, distance: 448.8
click at [878, 485] on available\ "The environments where key export is available depends on the environment where…" at bounding box center [653, 481] width 482 height 337
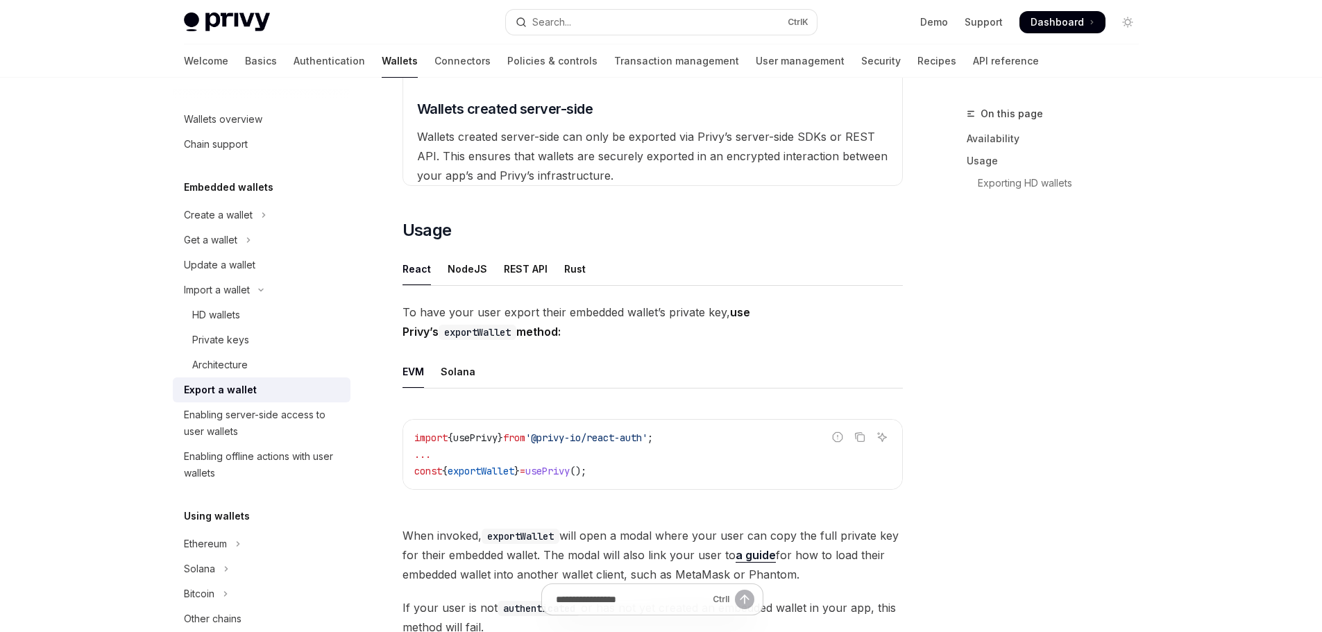
scroll to position [555, 0]
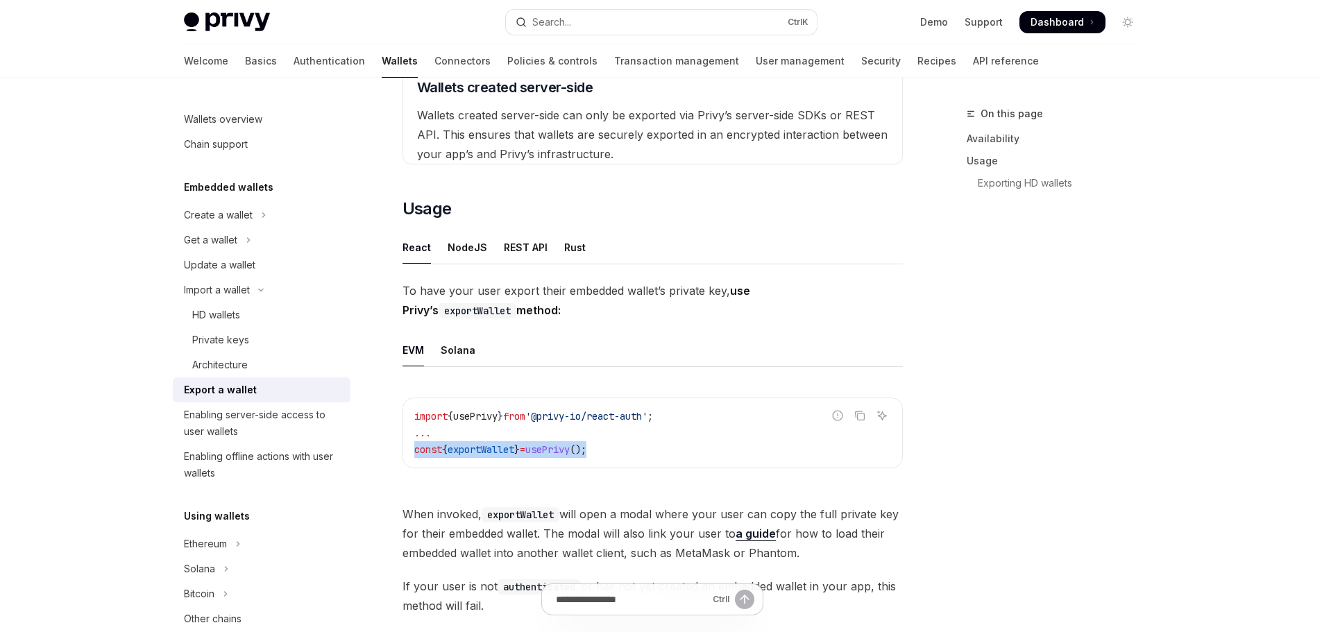
drag, startPoint x: 616, startPoint y: 451, endPoint x: 394, endPoint y: 448, distance: 222.1
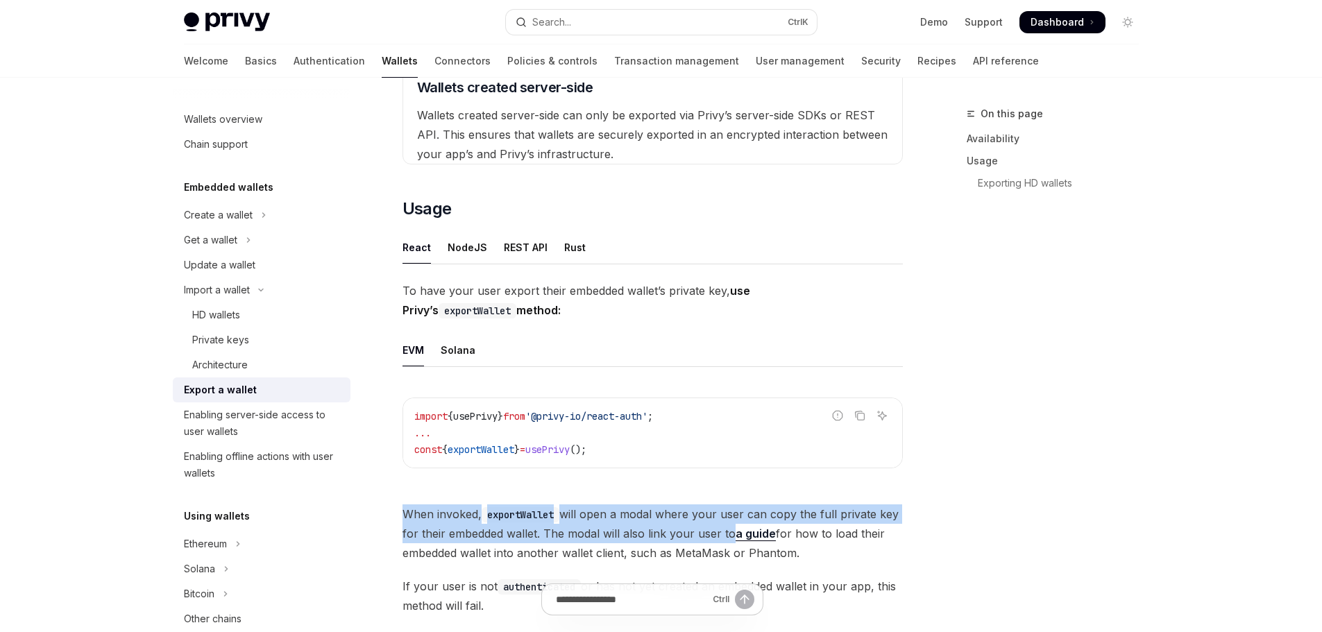
drag, startPoint x: 397, startPoint y: 514, endPoint x: 723, endPoint y: 531, distance: 326.0
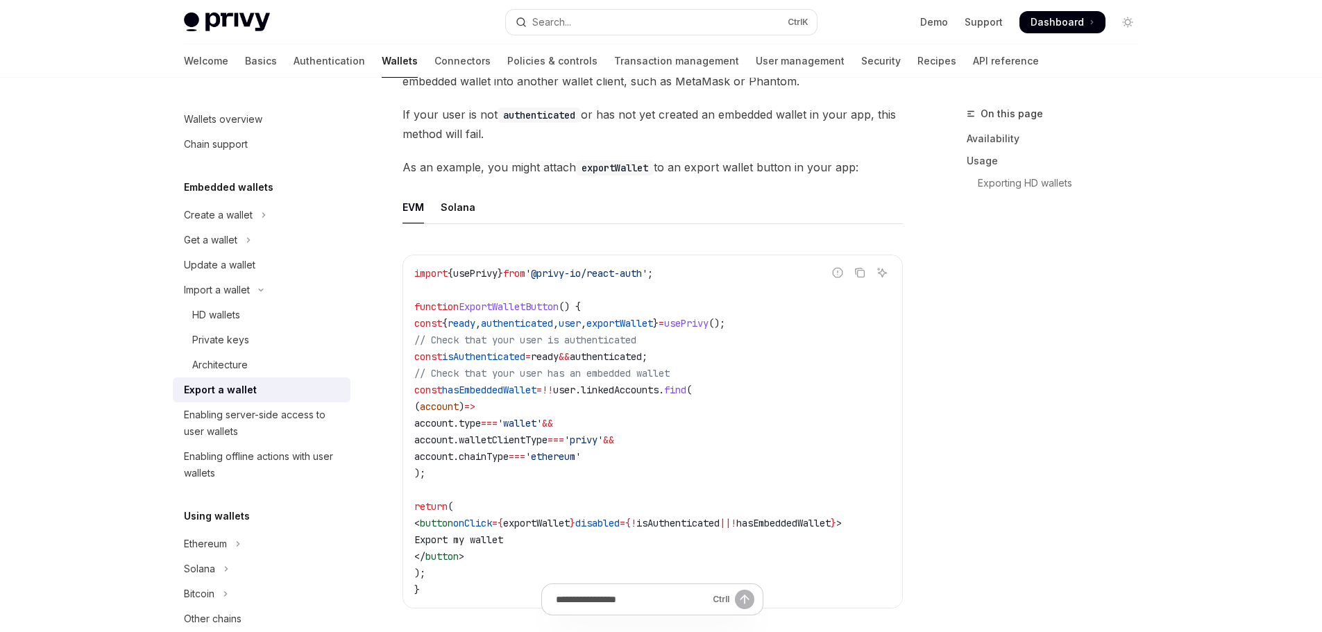
scroll to position [1111, 0]
